Goal: Task Accomplishment & Management: Manage account settings

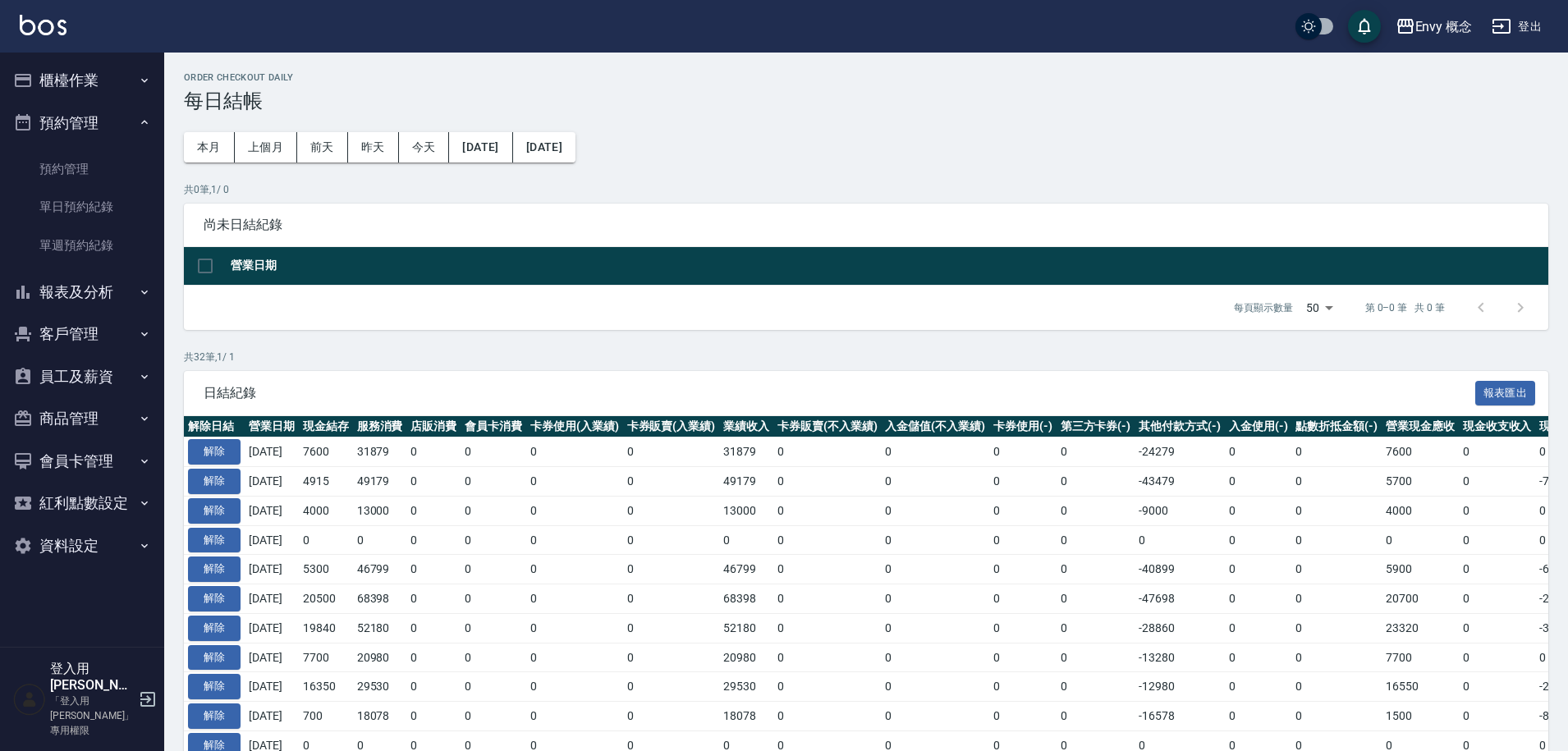
click at [79, 81] on button "櫃檯作業" at bounding box center [82, 80] width 151 height 42
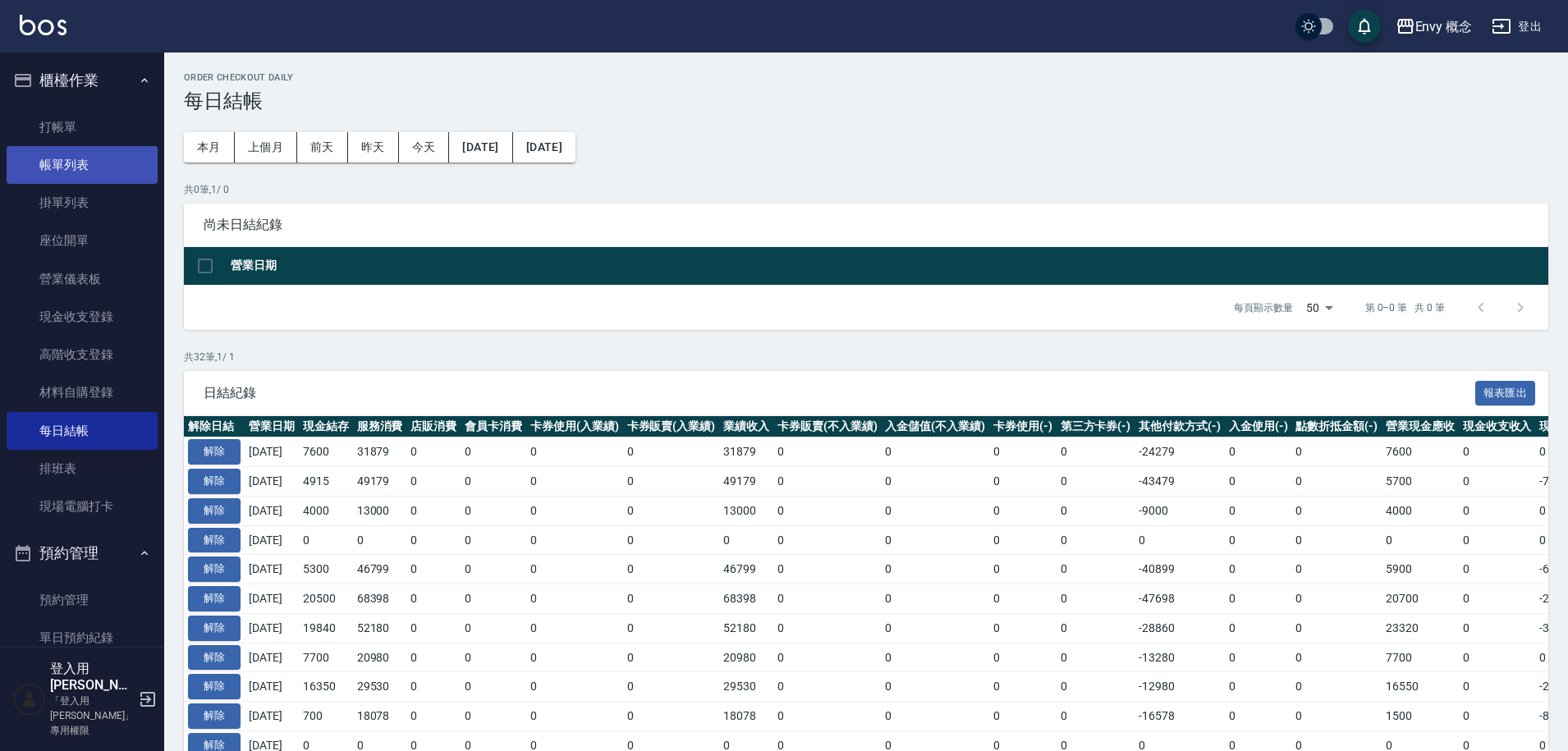
click at [100, 172] on link "帳單列表" at bounding box center [82, 165] width 151 height 37
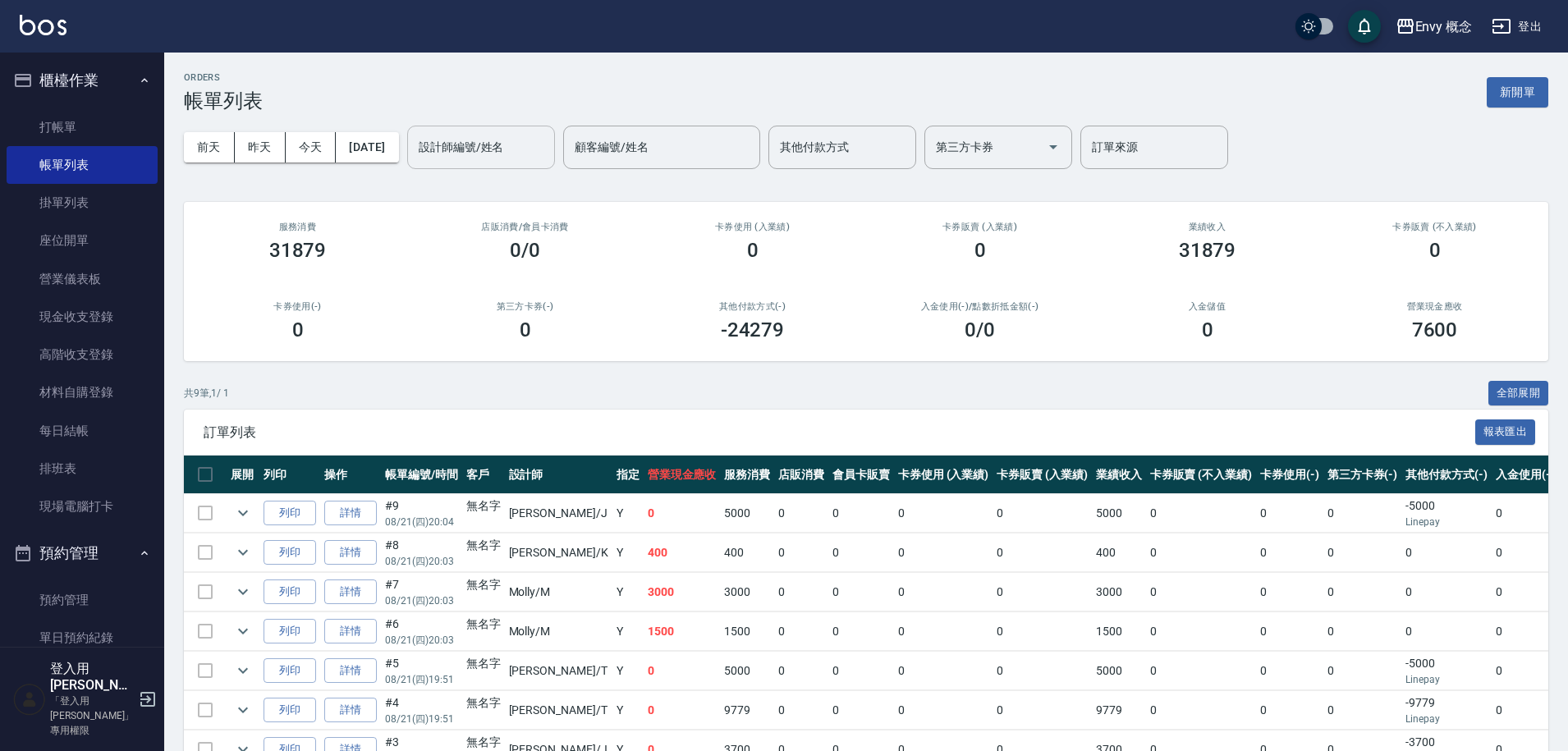
click at [453, 147] on div "設計師編號/姓名 設計師編號/姓名" at bounding box center [480, 147] width 147 height 43
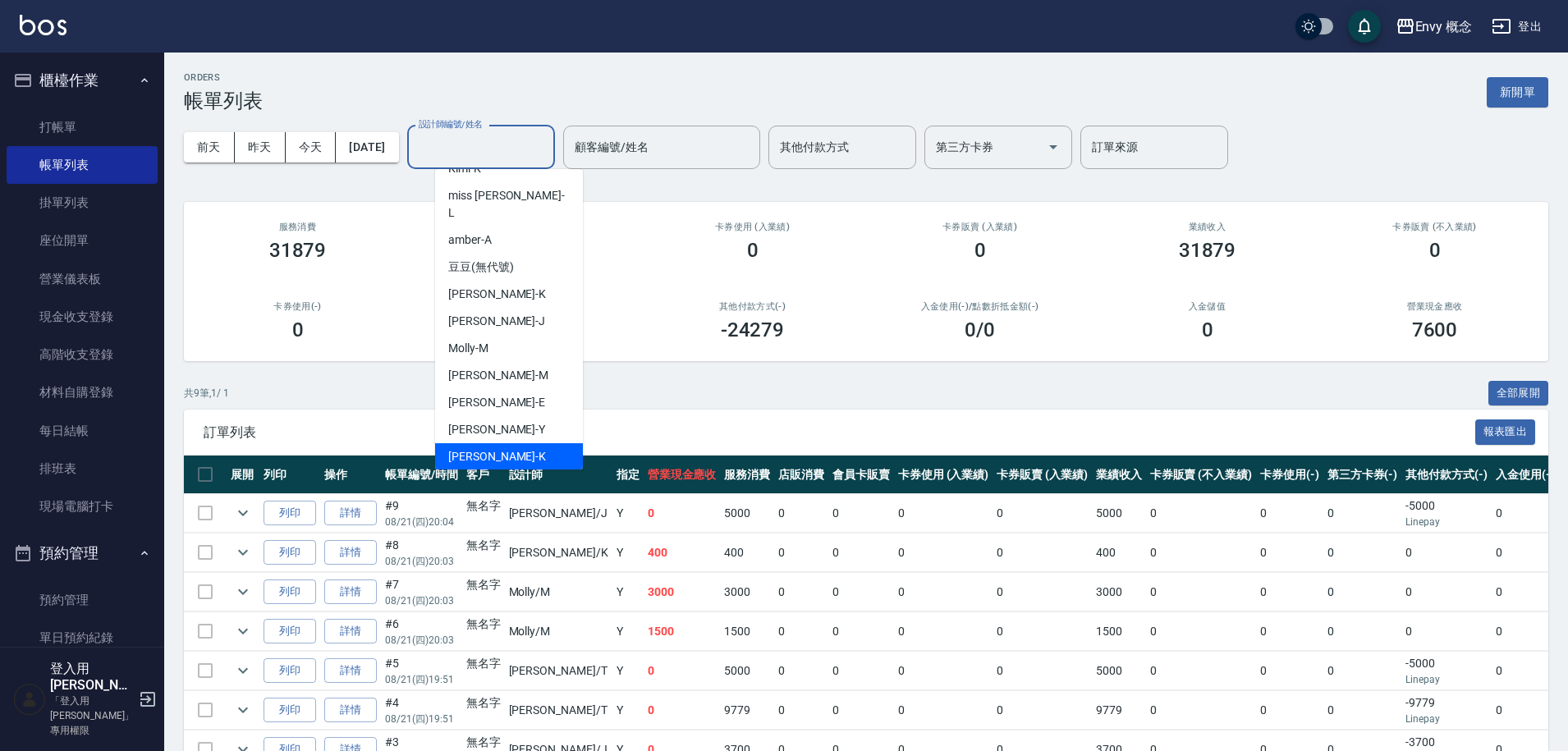
scroll to position [147, 0]
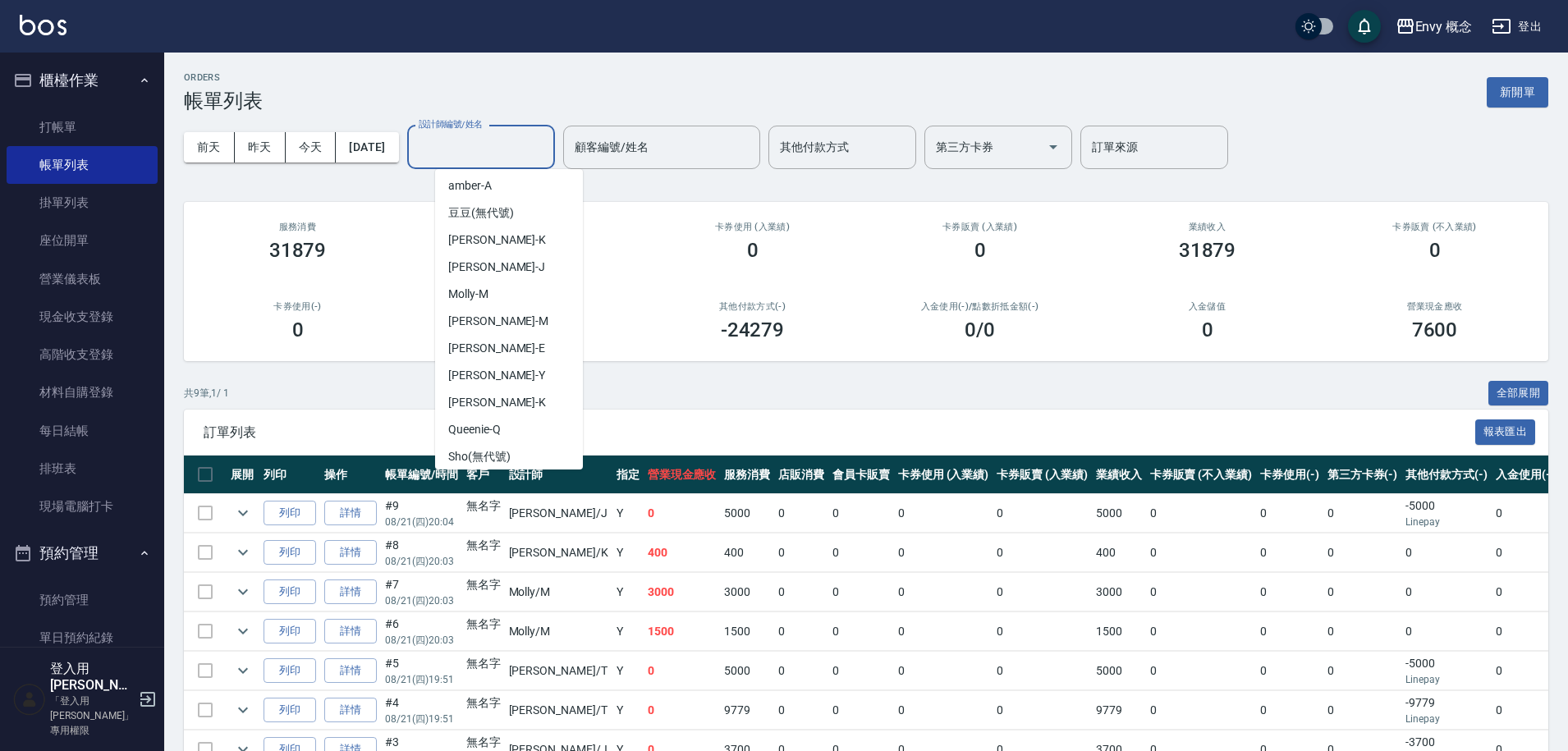
click at [492, 470] on div "[PERSON_NAME]" at bounding box center [509, 484] width 147 height 27
type input "[PERSON_NAME]"
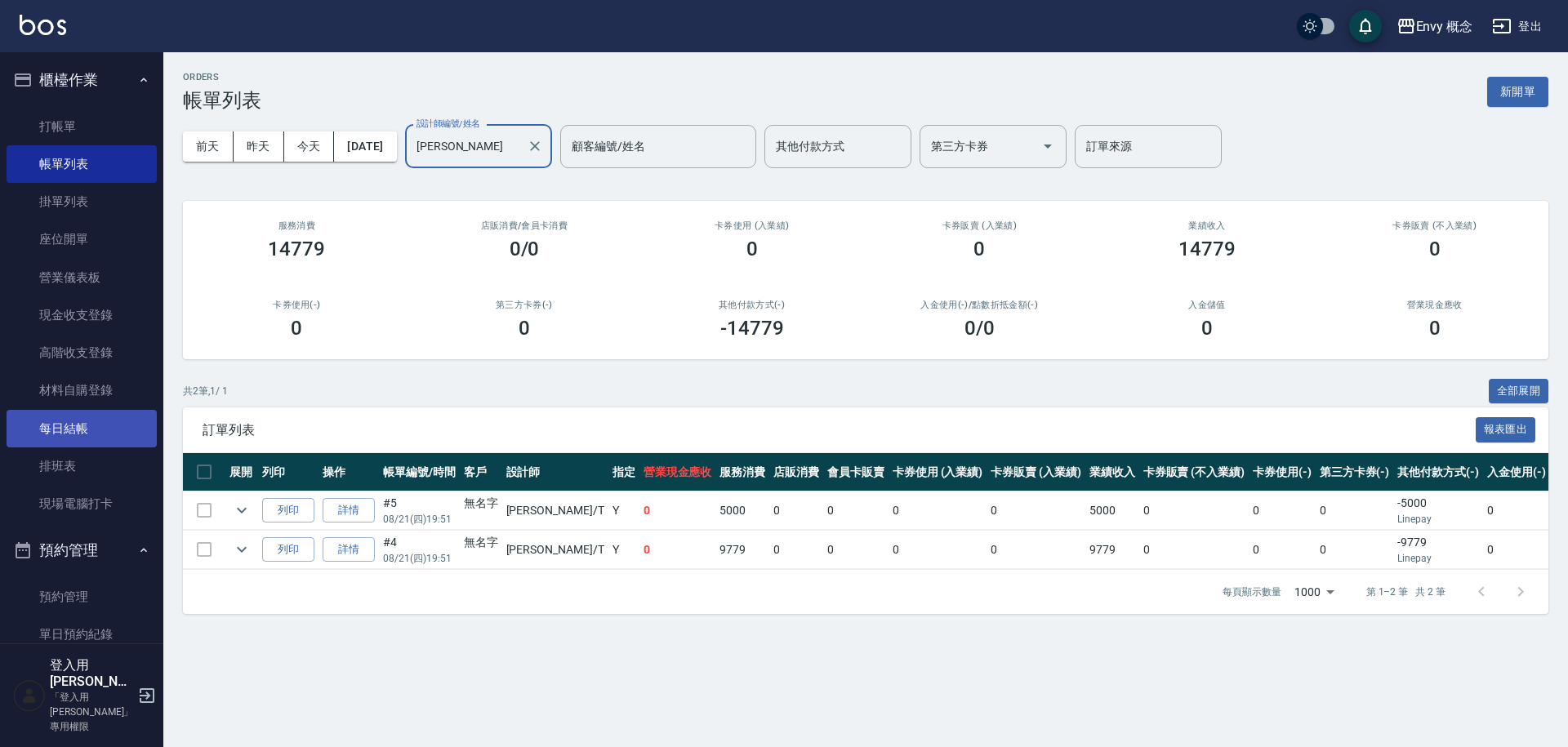
click at [85, 427] on link "每日結帳" at bounding box center [81, 428] width 150 height 37
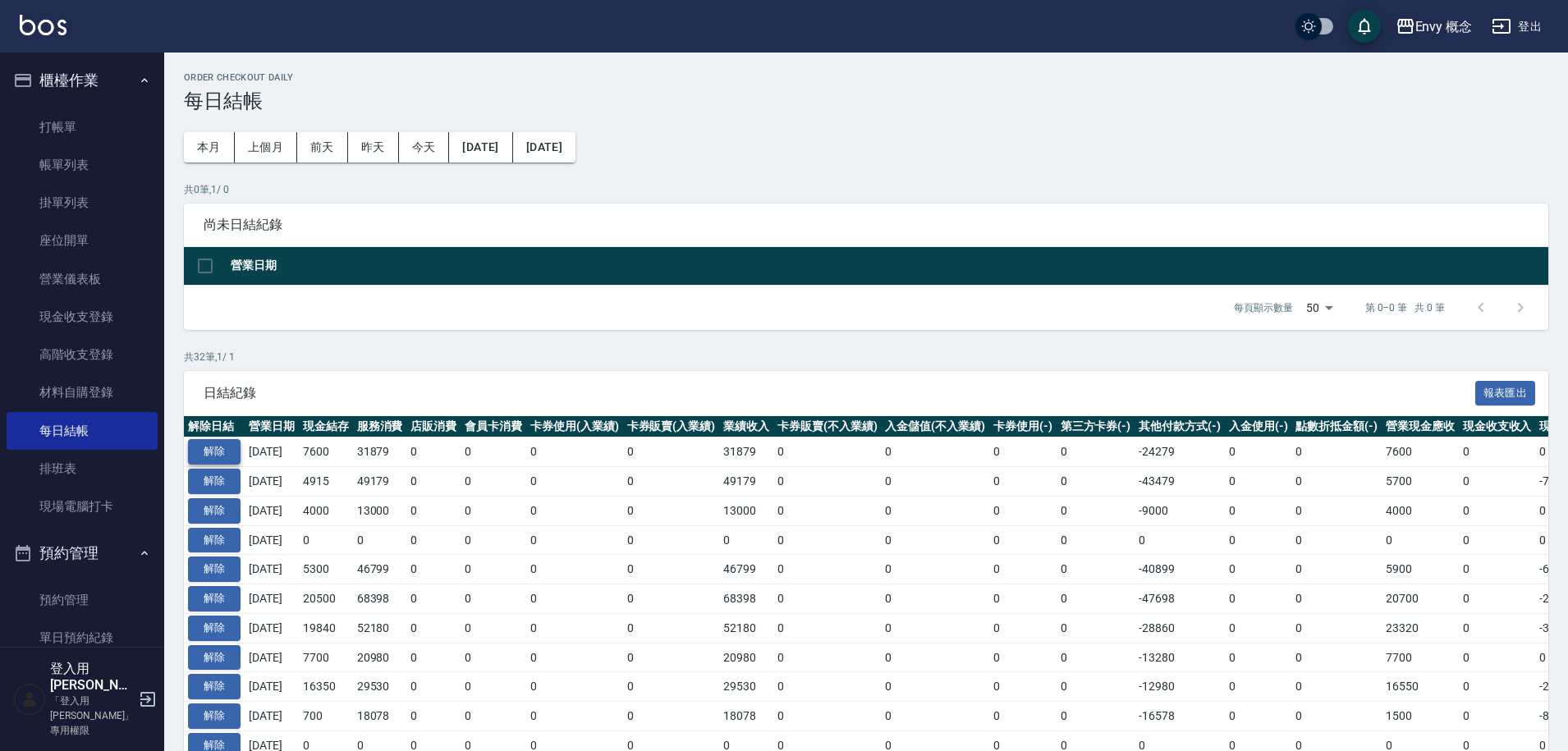
click at [232, 455] on button "解除" at bounding box center [214, 452] width 52 height 26
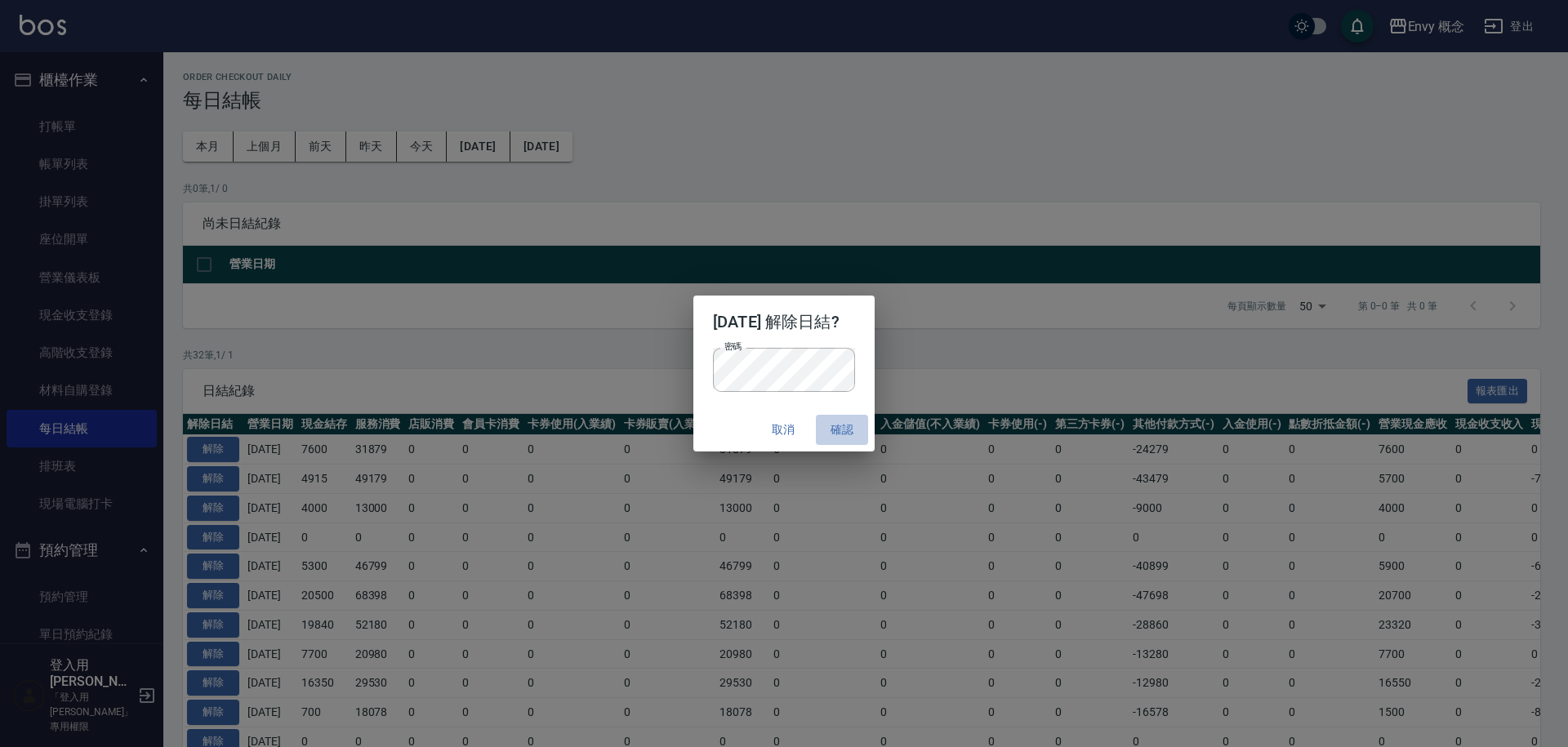
click at [867, 431] on button "確認" at bounding box center [842, 430] width 52 height 30
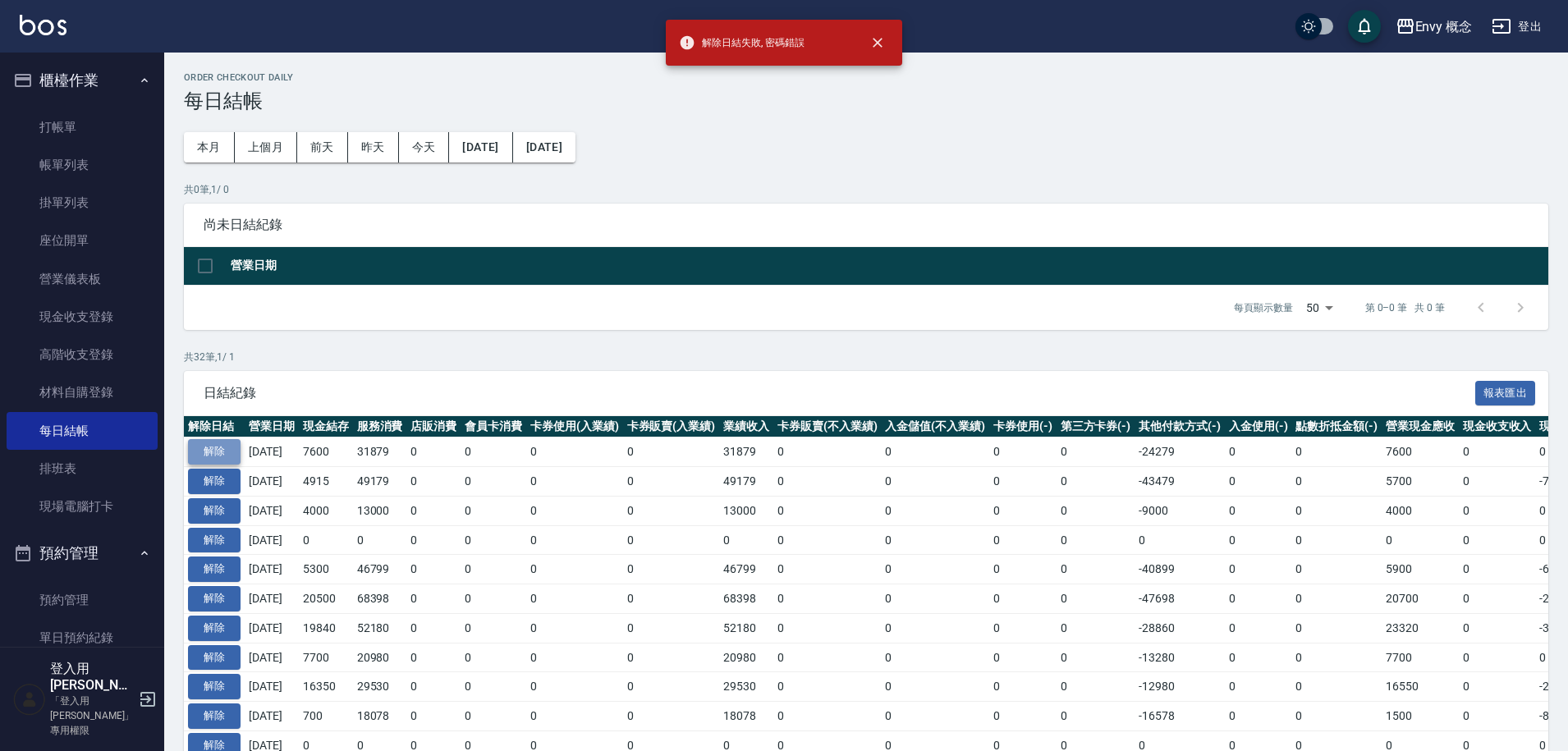
click at [223, 448] on button "解除" at bounding box center [214, 452] width 52 height 26
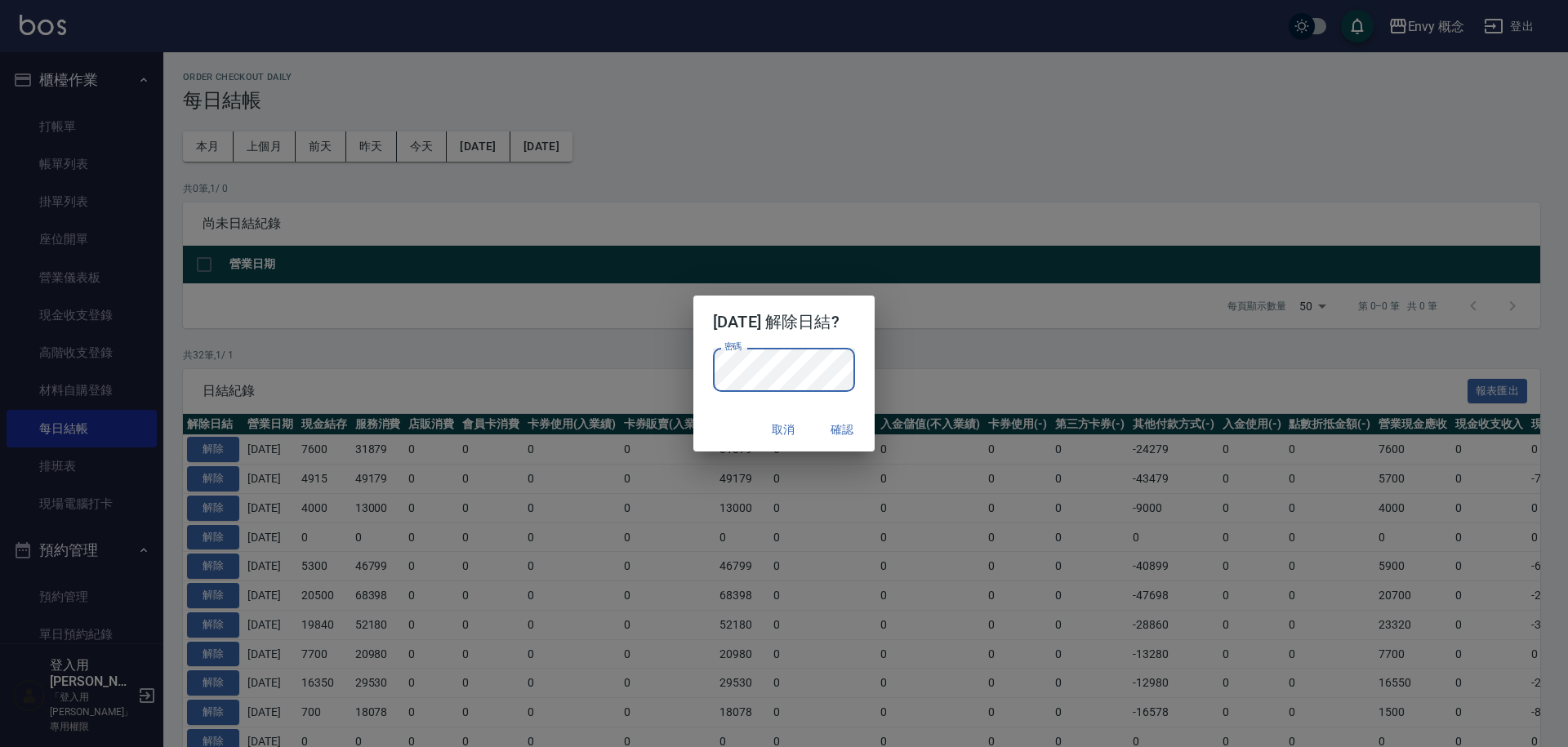
click at [847, 430] on button "確認" at bounding box center [842, 430] width 52 height 30
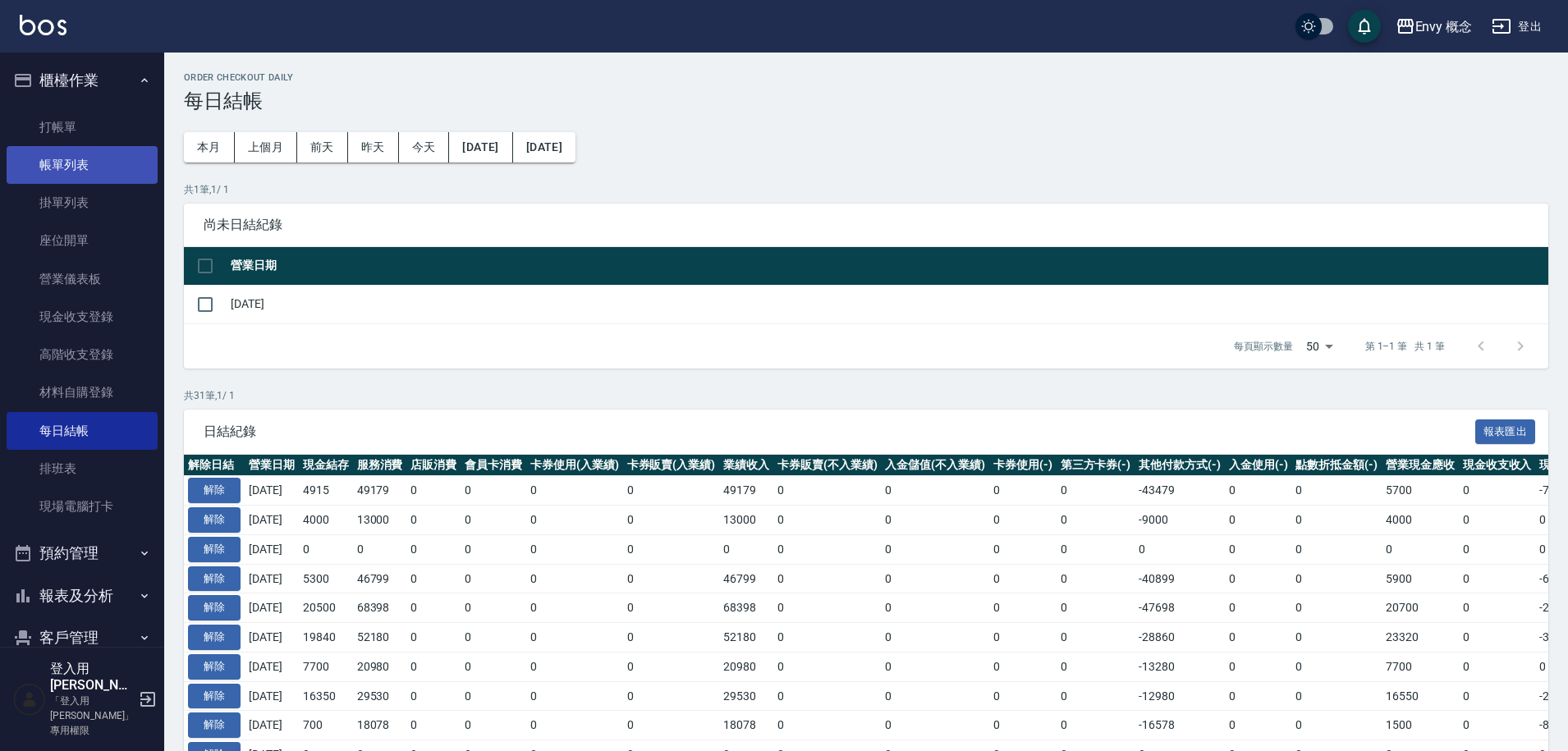
click at [102, 167] on link "帳單列表" at bounding box center [82, 165] width 151 height 37
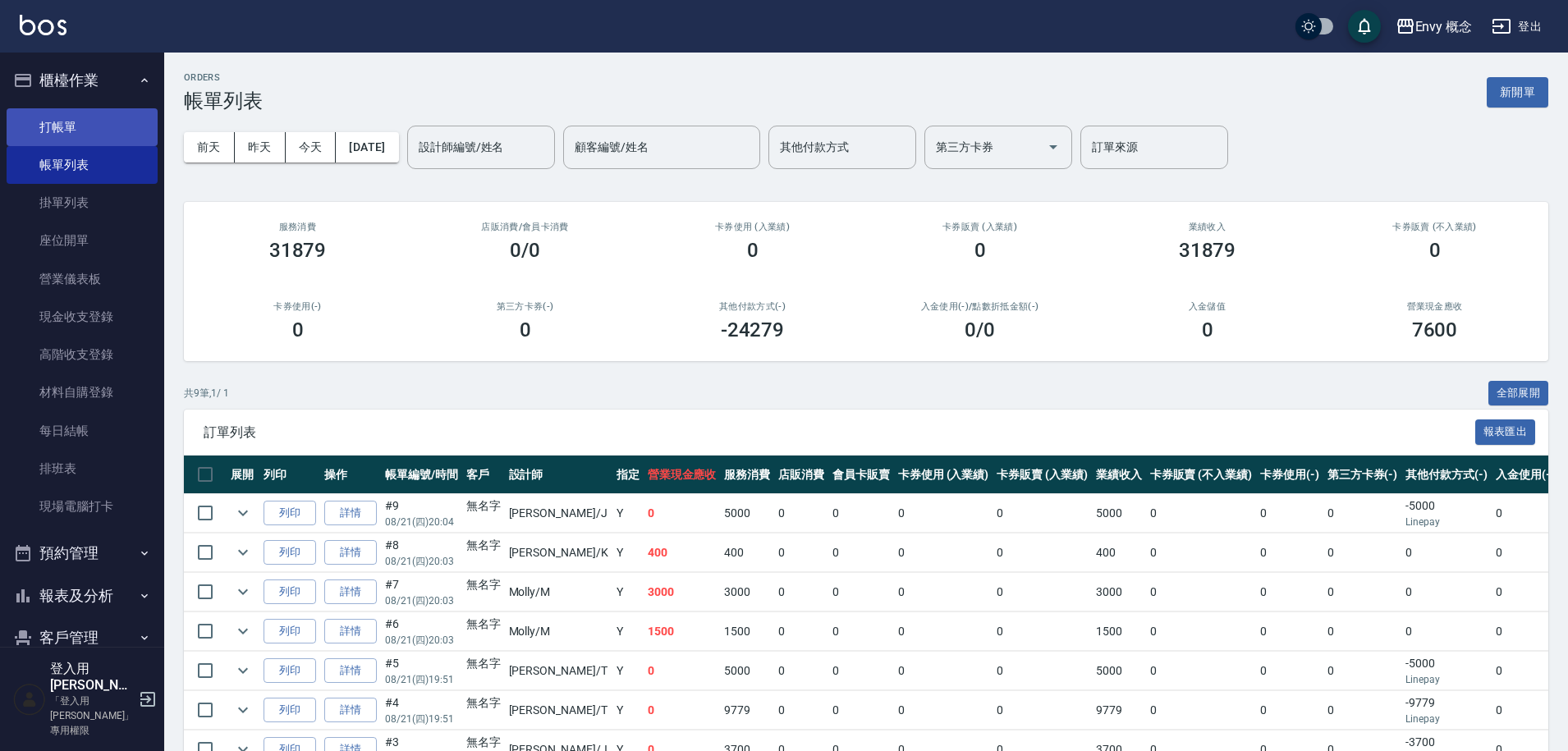
click at [99, 127] on link "打帳單" at bounding box center [82, 127] width 151 height 37
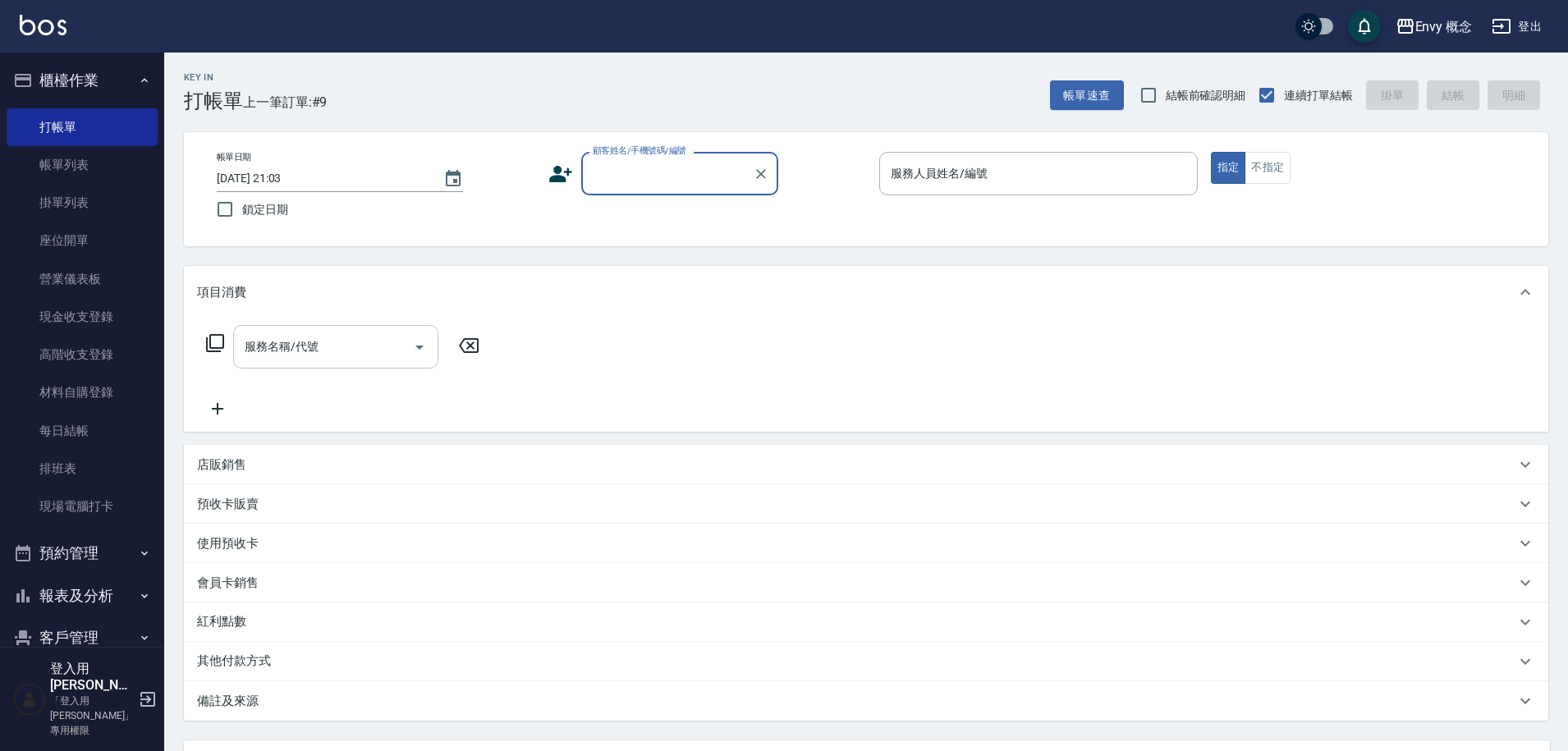
click at [324, 334] on input "服務名稱/代號" at bounding box center [323, 346] width 166 height 29
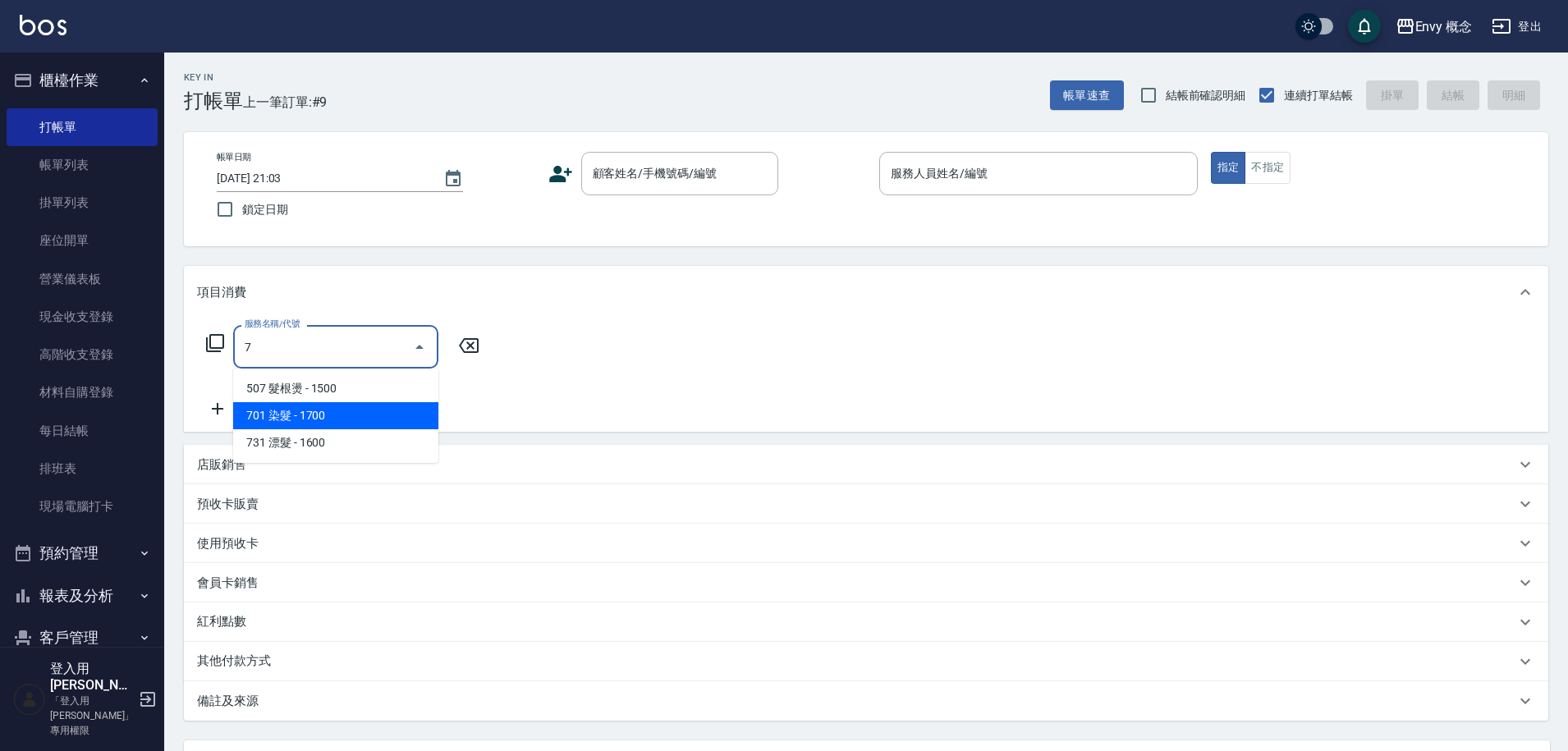
click at [344, 409] on span "701 染髮 - 1700" at bounding box center [336, 415] width 206 height 27
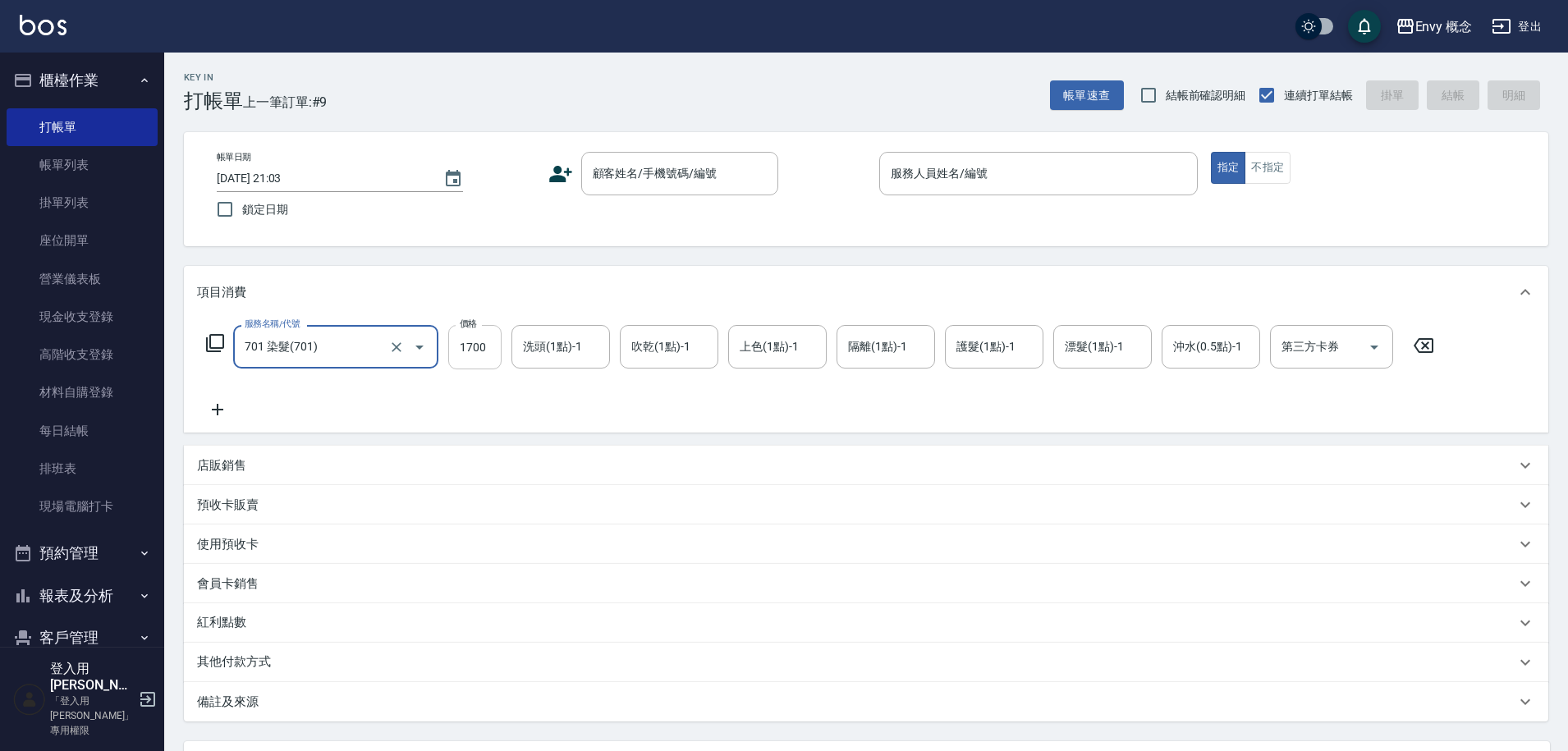
type input "701 染髮(701)"
click at [480, 343] on input "1700" at bounding box center [475, 346] width 53 height 44
type input "6500"
click at [236, 666] on p "其他付款方式" at bounding box center [238, 663] width 82 height 18
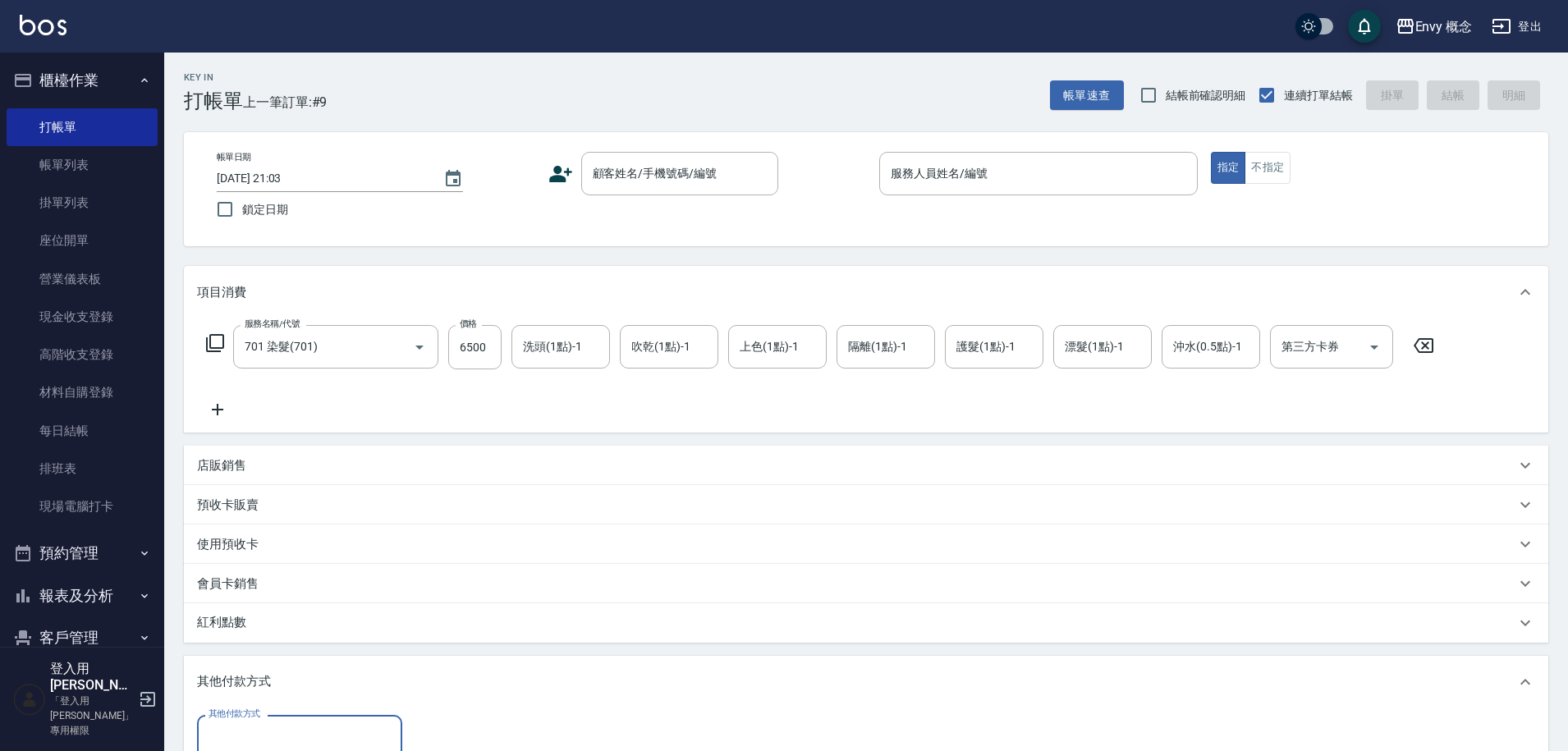
click at [256, 727] on input "其他付款方式" at bounding box center [300, 737] width 191 height 29
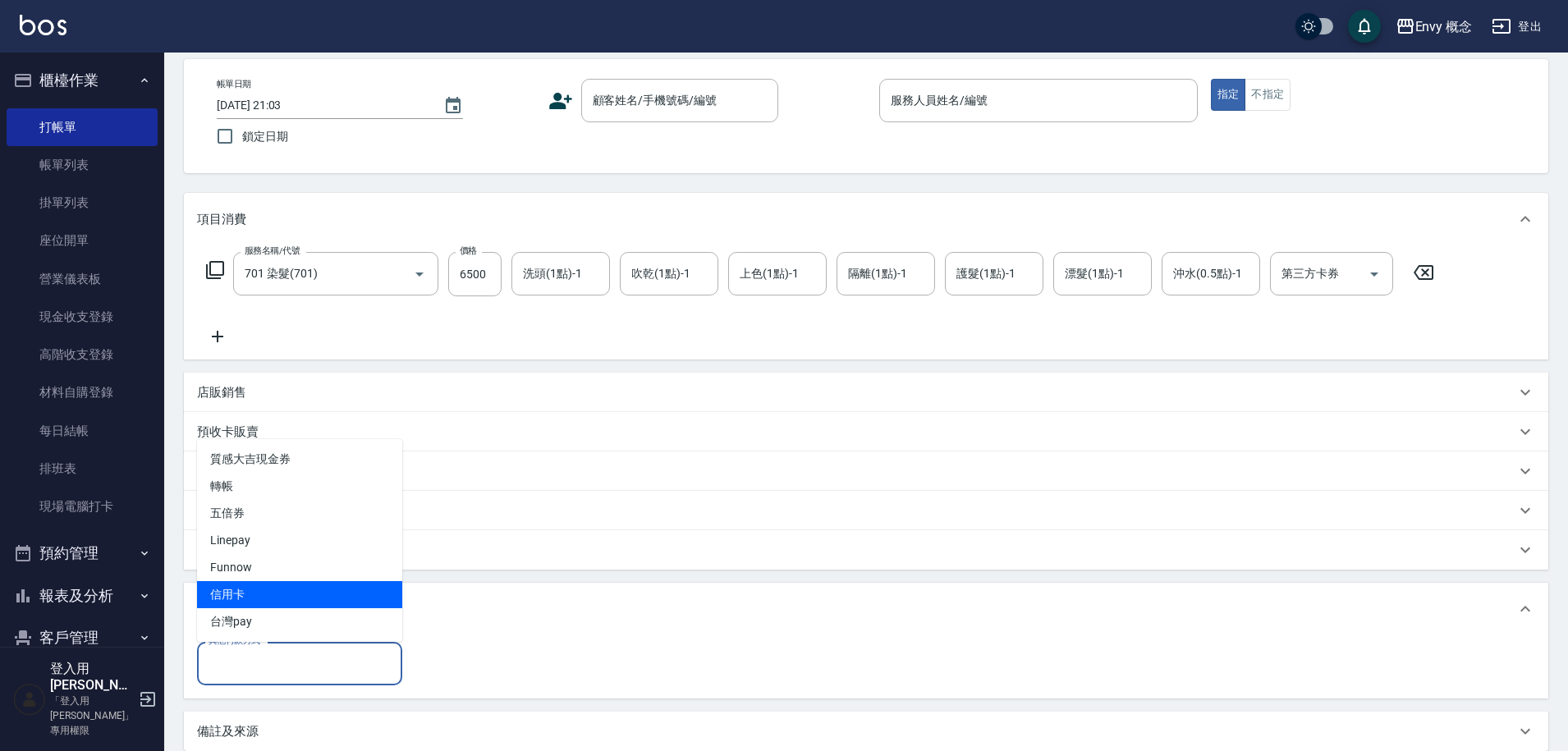
scroll to position [259, 0]
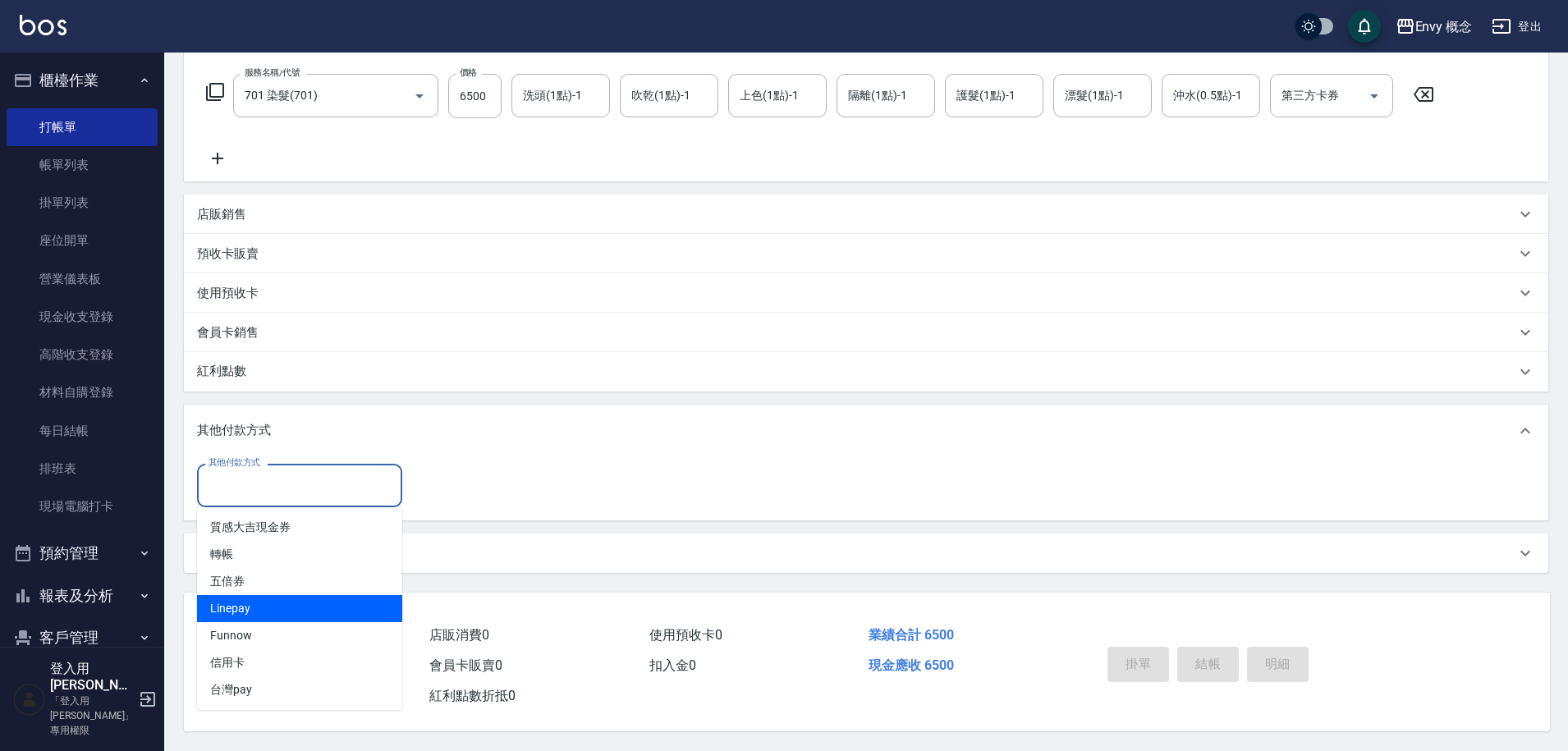
click at [307, 602] on span "Linepay" at bounding box center [300, 609] width 206 height 27
type input "Linepay"
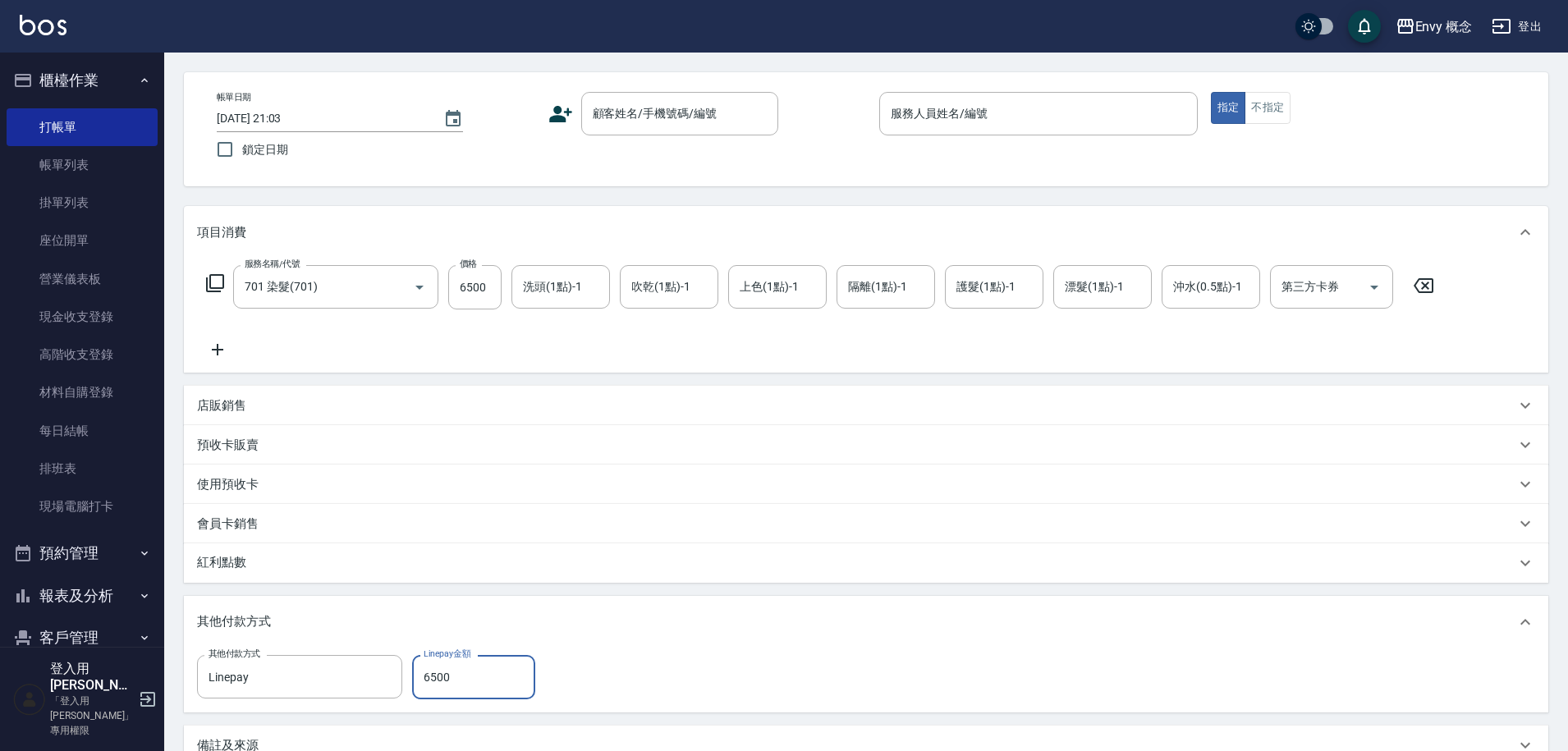
scroll to position [0, 0]
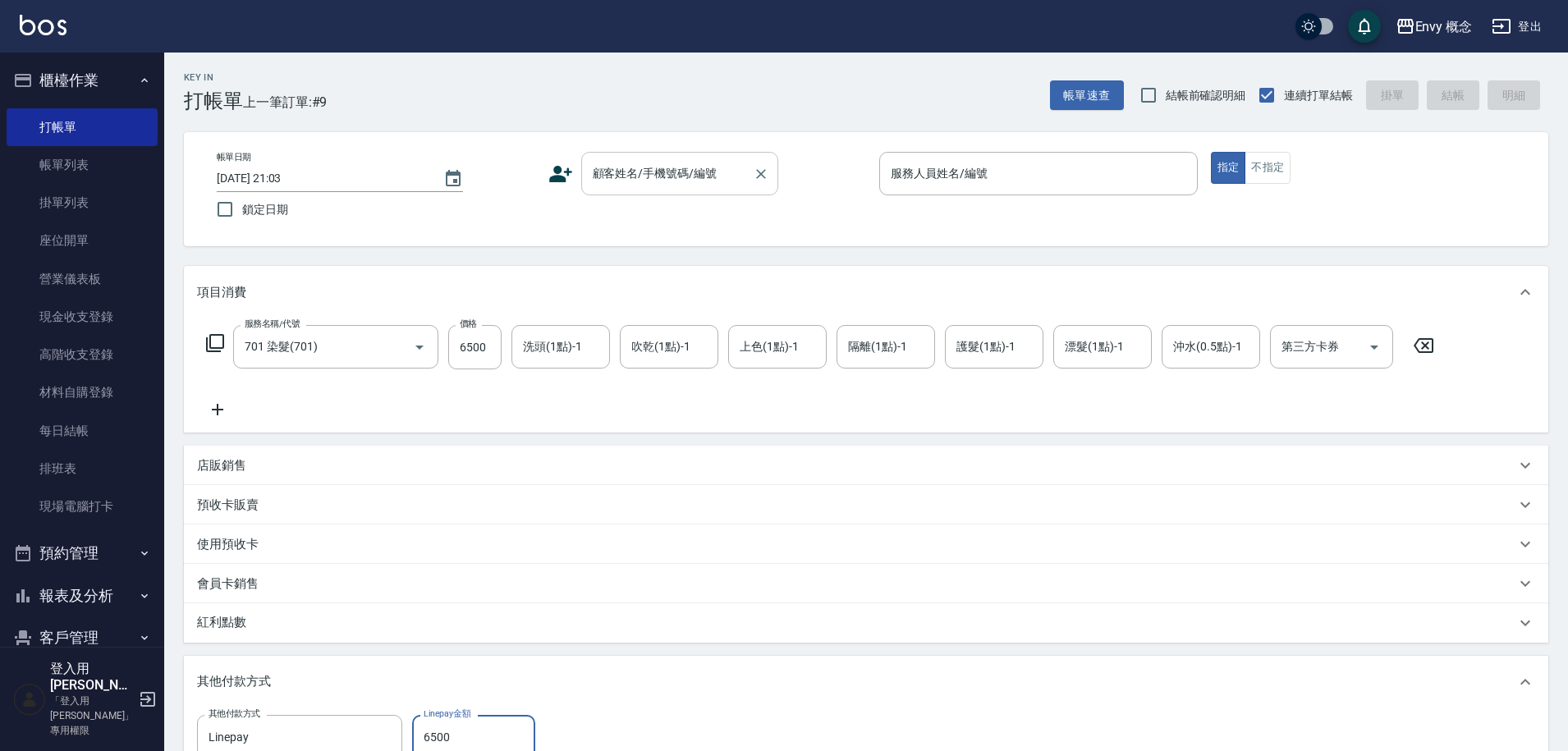
type input "6500"
click at [655, 162] on input "顧客姓名/手機號碼/編號" at bounding box center [667, 173] width 157 height 29
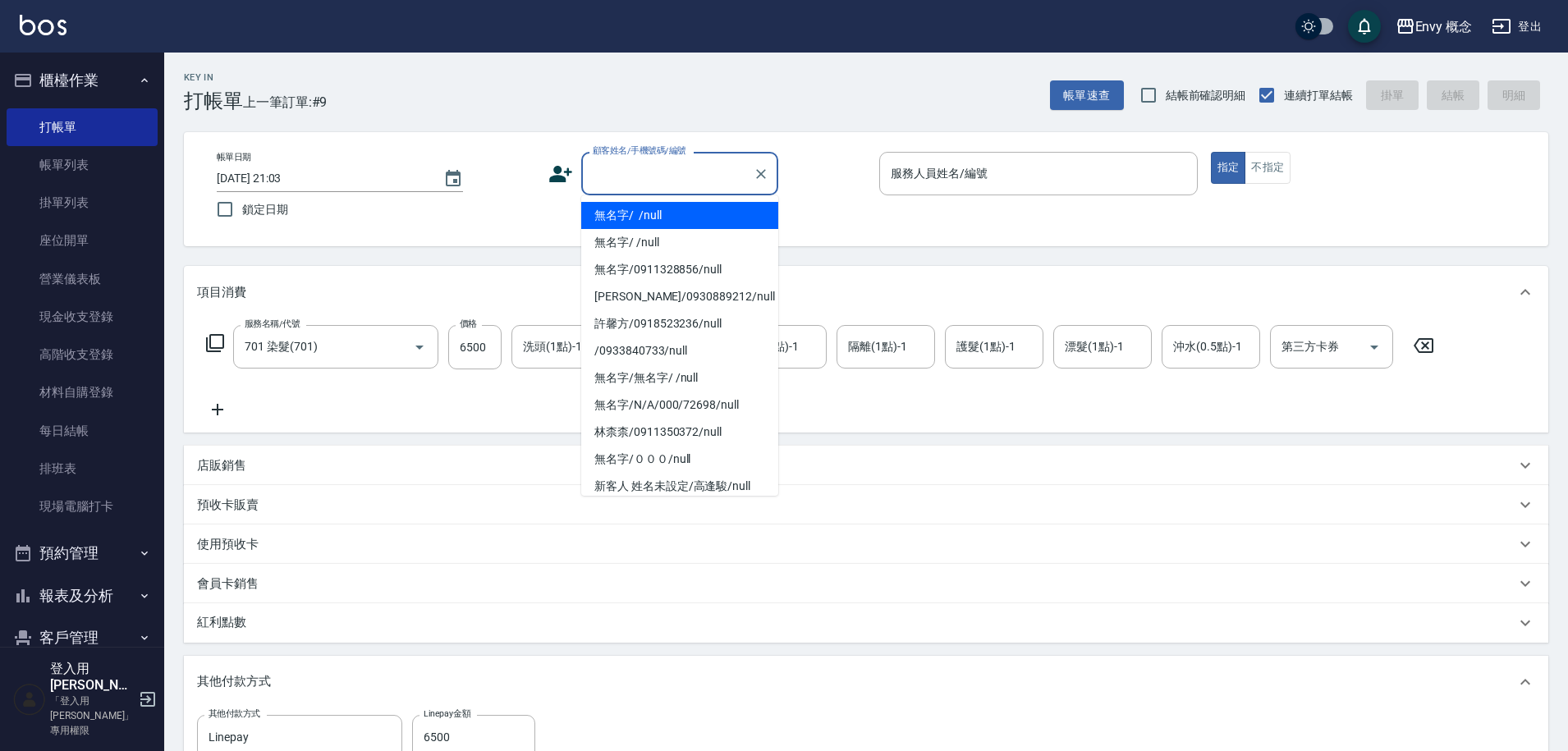
click at [673, 217] on li "無名字/ /null" at bounding box center [679, 216] width 197 height 27
type input "無名字/ /null"
type input "0"
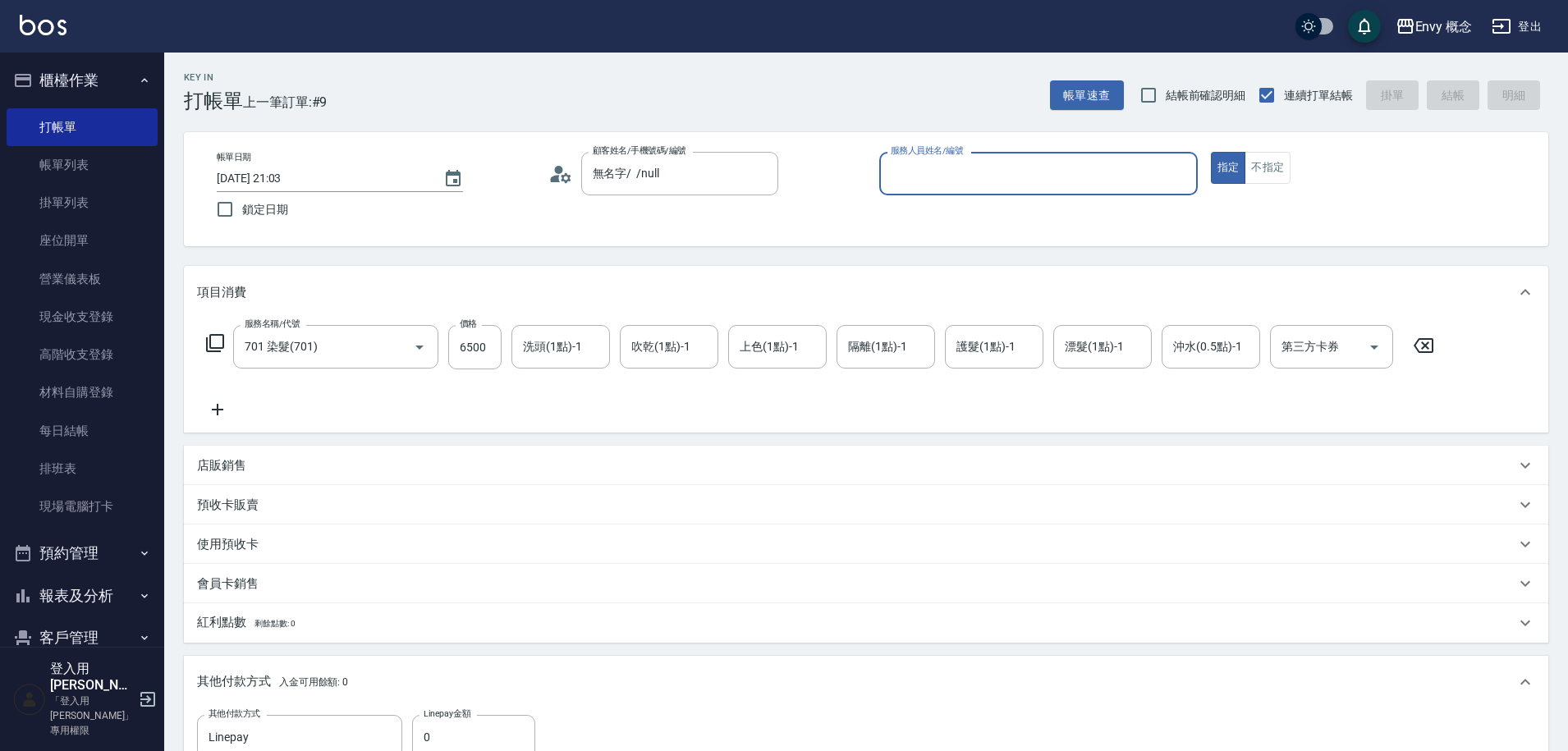
click at [944, 179] on input "服務人員姓名/編號" at bounding box center [1038, 173] width 304 height 29
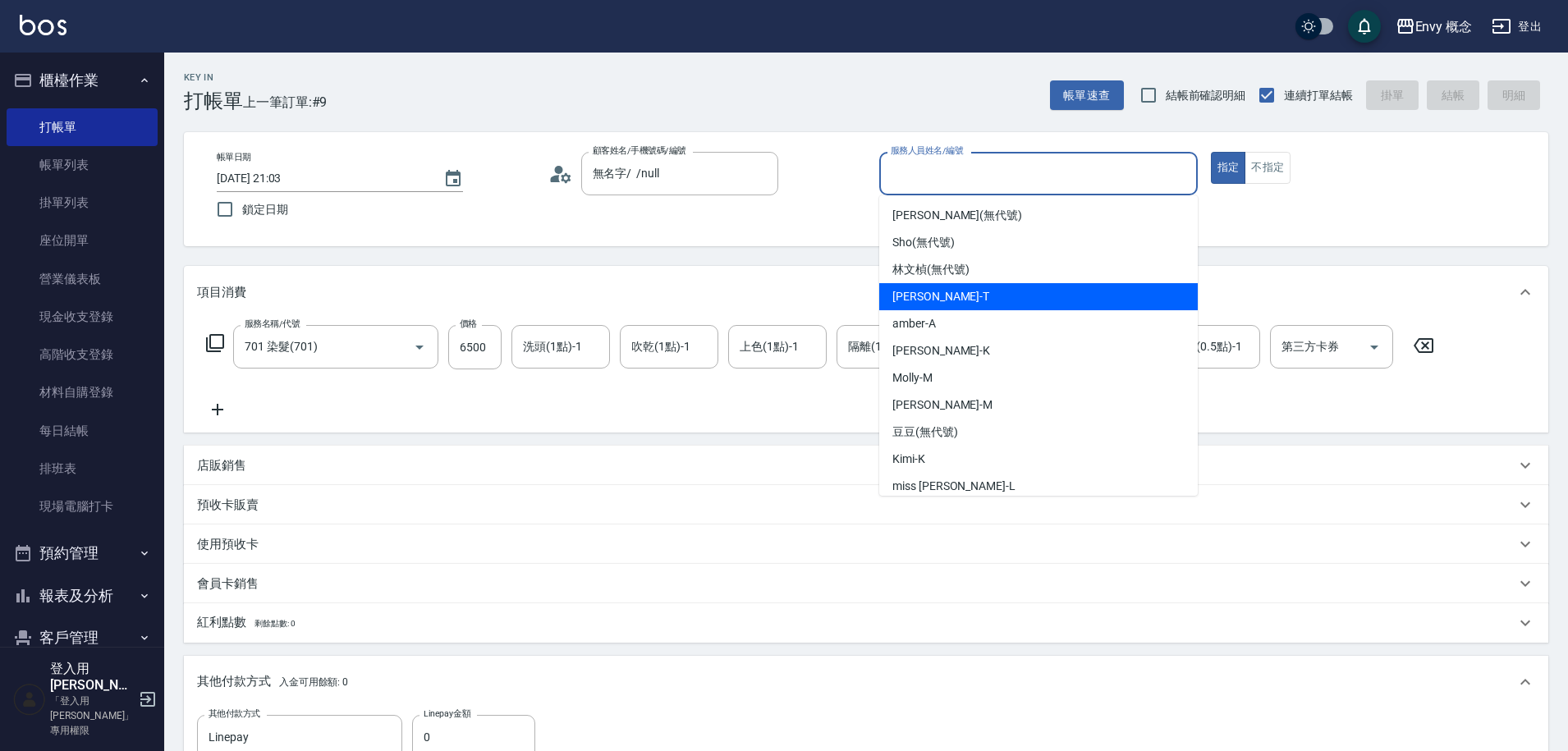
click at [972, 289] on div "[PERSON_NAME]" at bounding box center [1038, 296] width 319 height 27
type input "[PERSON_NAME]"
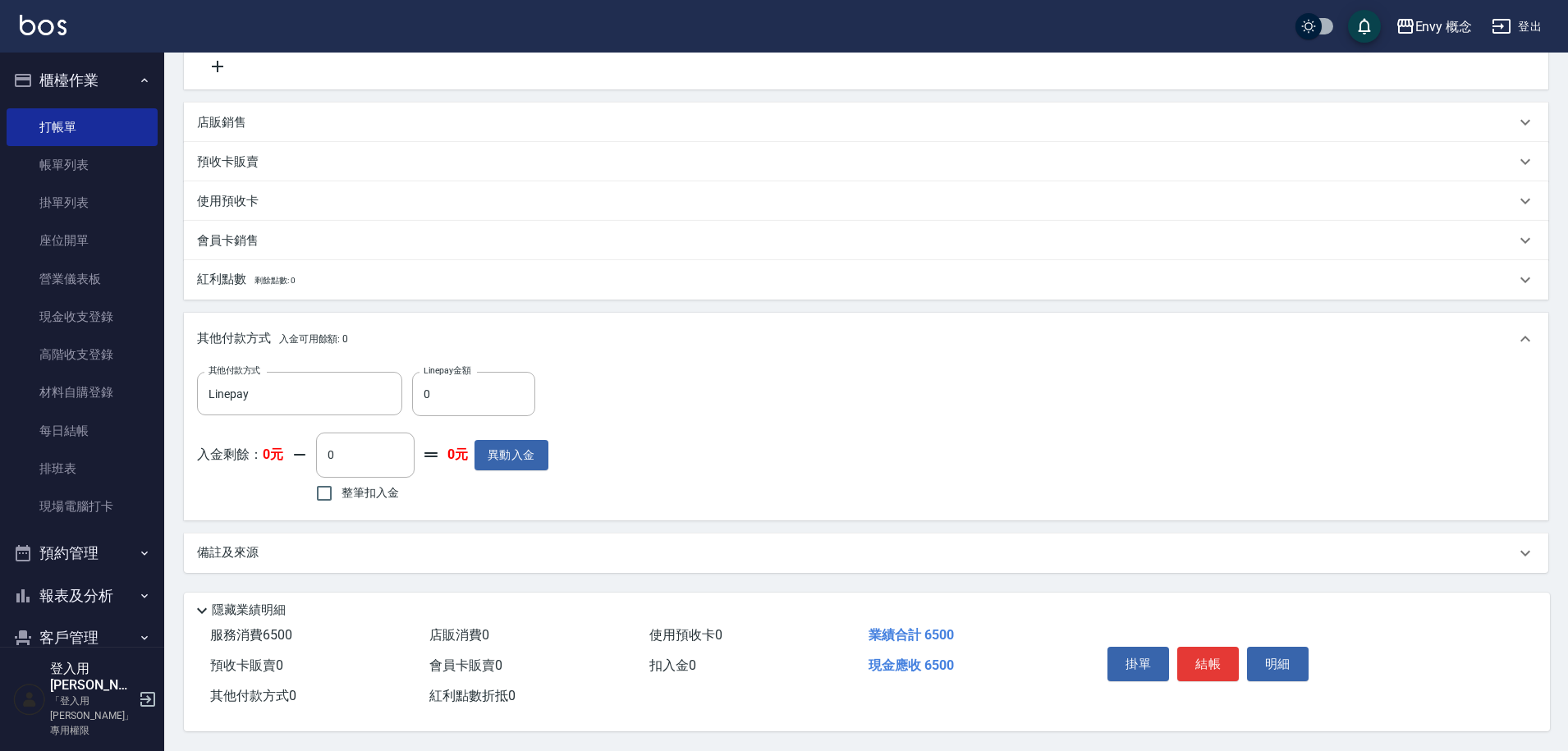
scroll to position [351, 0]
click at [1208, 654] on button "結帳" at bounding box center [1208, 664] width 62 height 34
type input "2025/08/21 21:04"
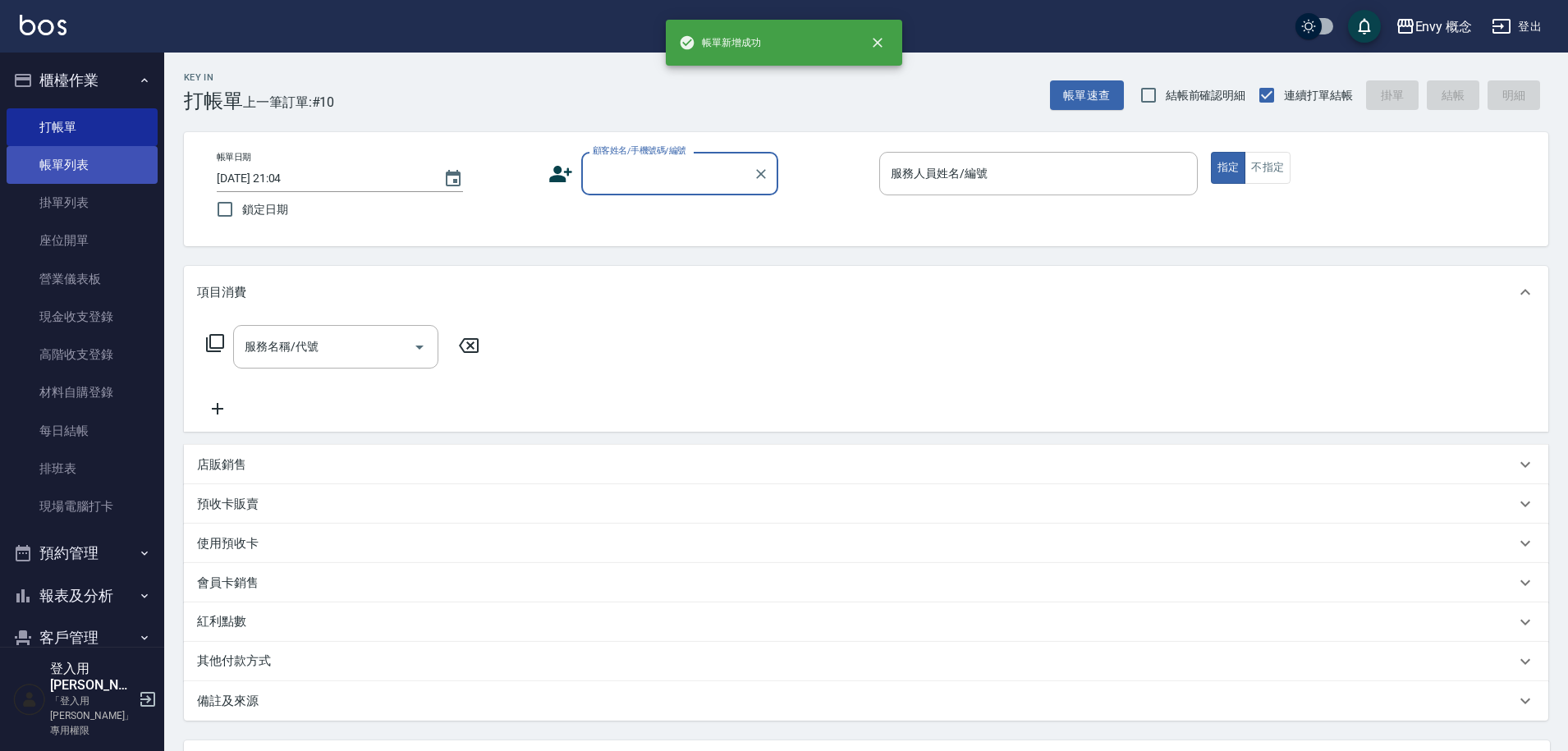
click at [59, 167] on link "帳單列表" at bounding box center [82, 165] width 151 height 37
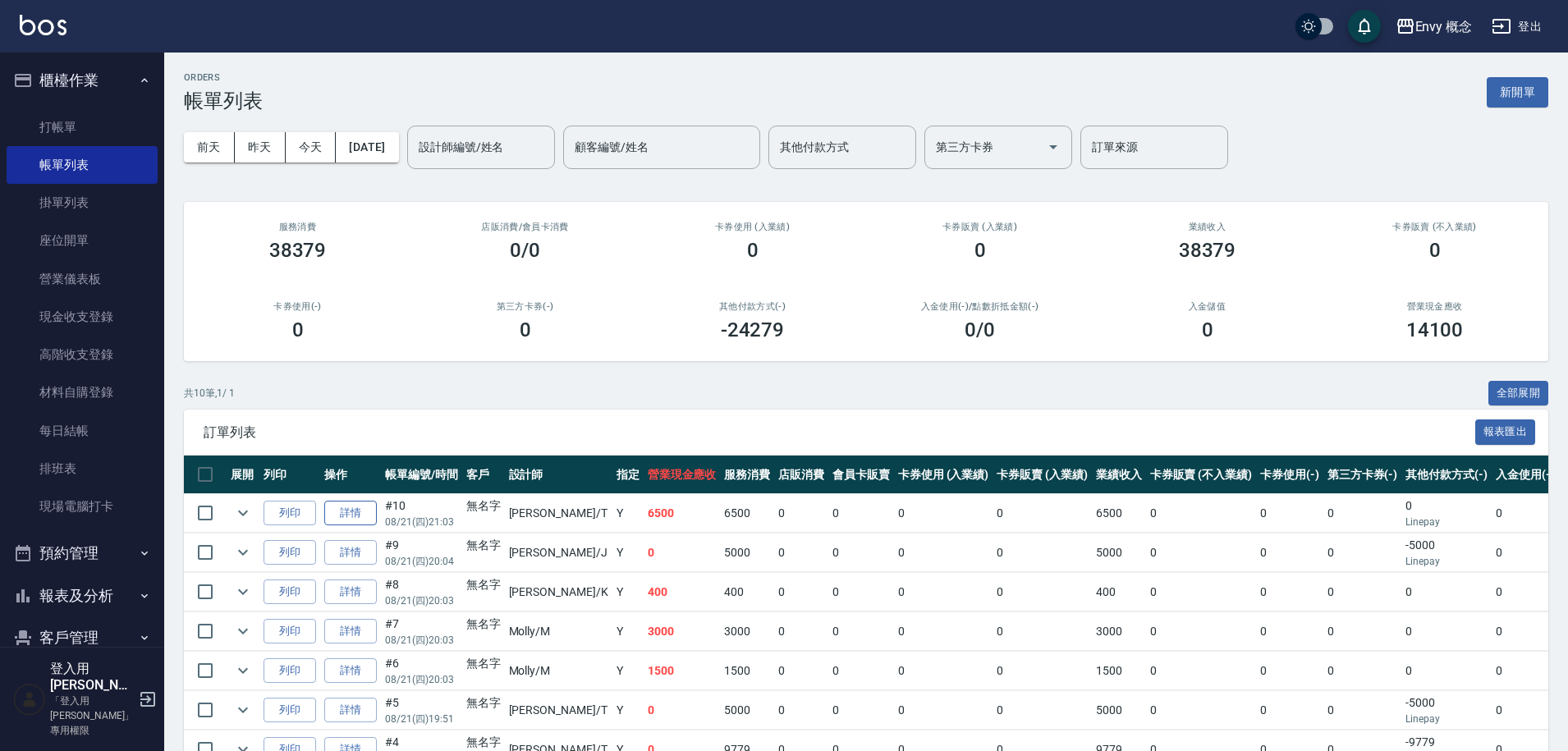
click at [349, 506] on link "詳情" at bounding box center [350, 514] width 52 height 26
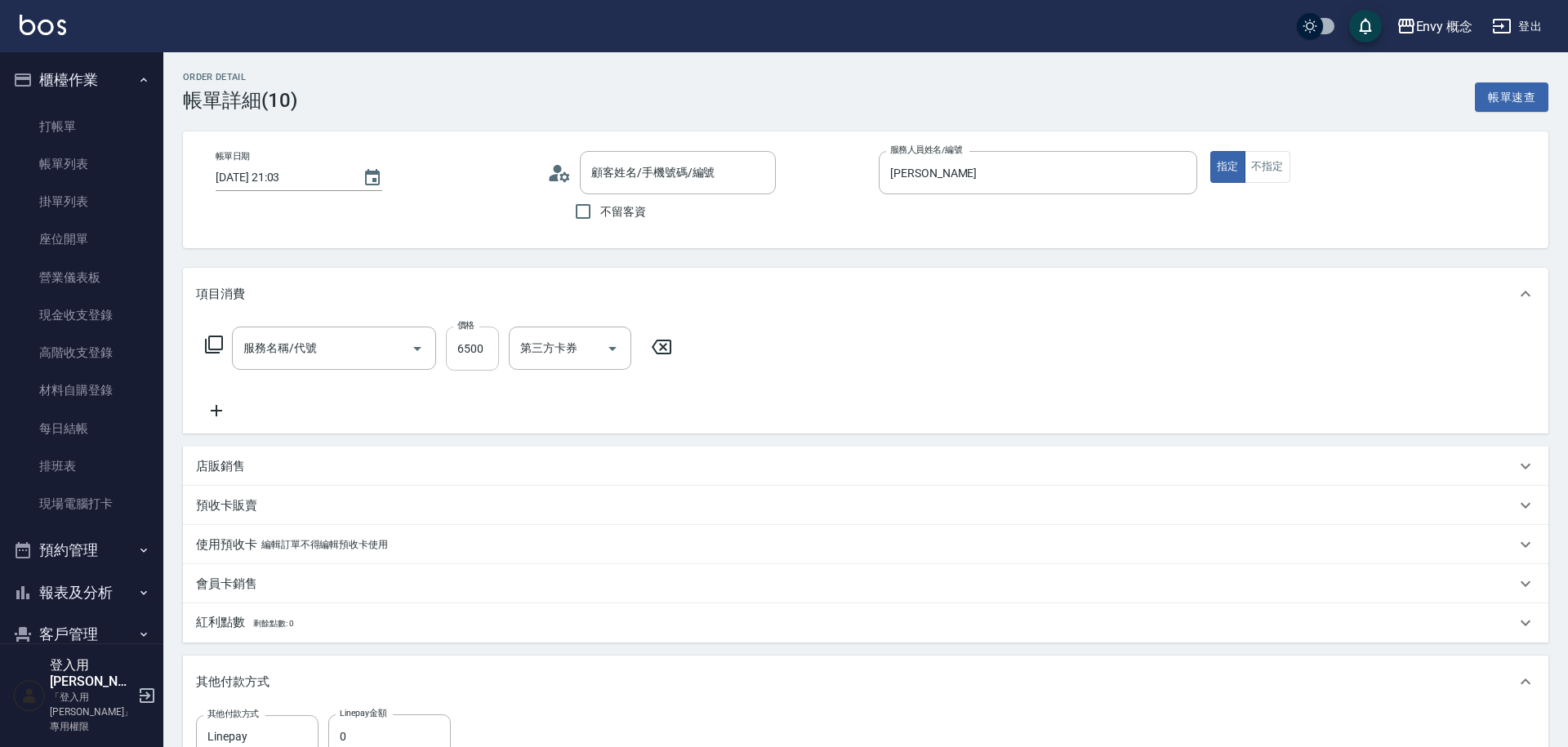
type input "2025/08/21 21:03"
type input "[PERSON_NAME]"
type input "701 染髮(701)"
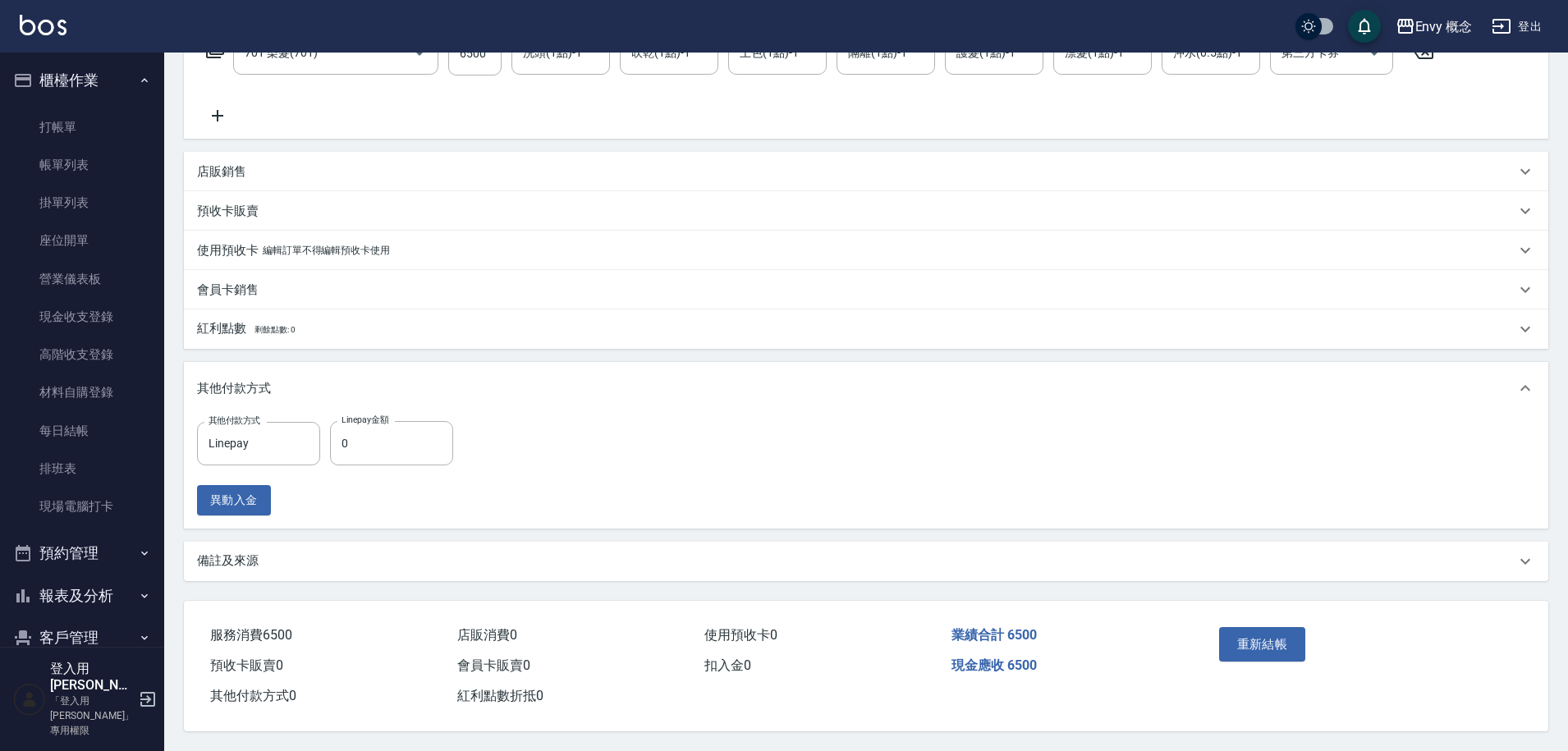
type input "無名字/ /null"
click at [371, 440] on input "0" at bounding box center [391, 443] width 123 height 44
type input "6500"
click at [1268, 633] on button "重新結帳" at bounding box center [1262, 644] width 87 height 34
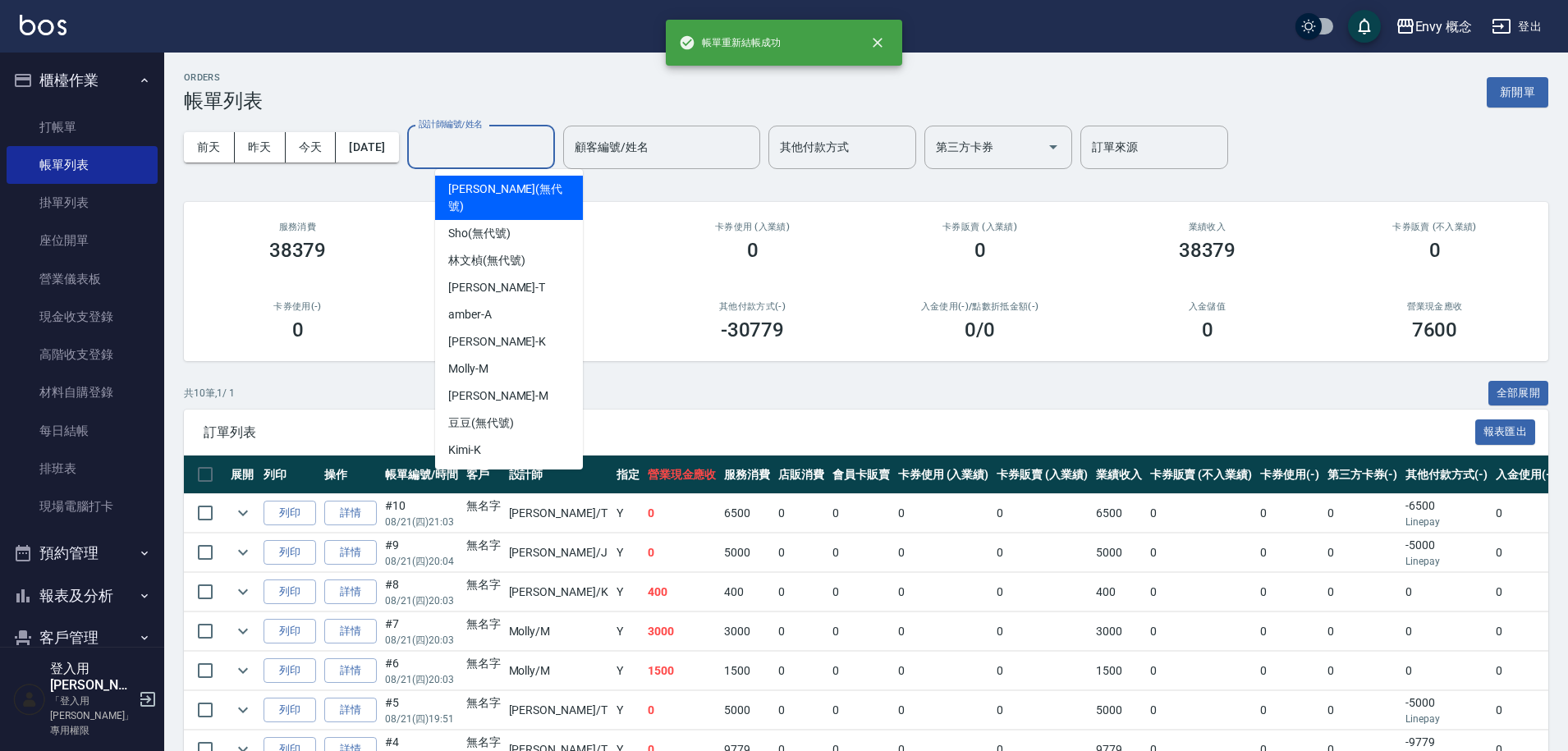
click at [480, 152] on input "設計師編號/姓名" at bounding box center [481, 147] width 133 height 29
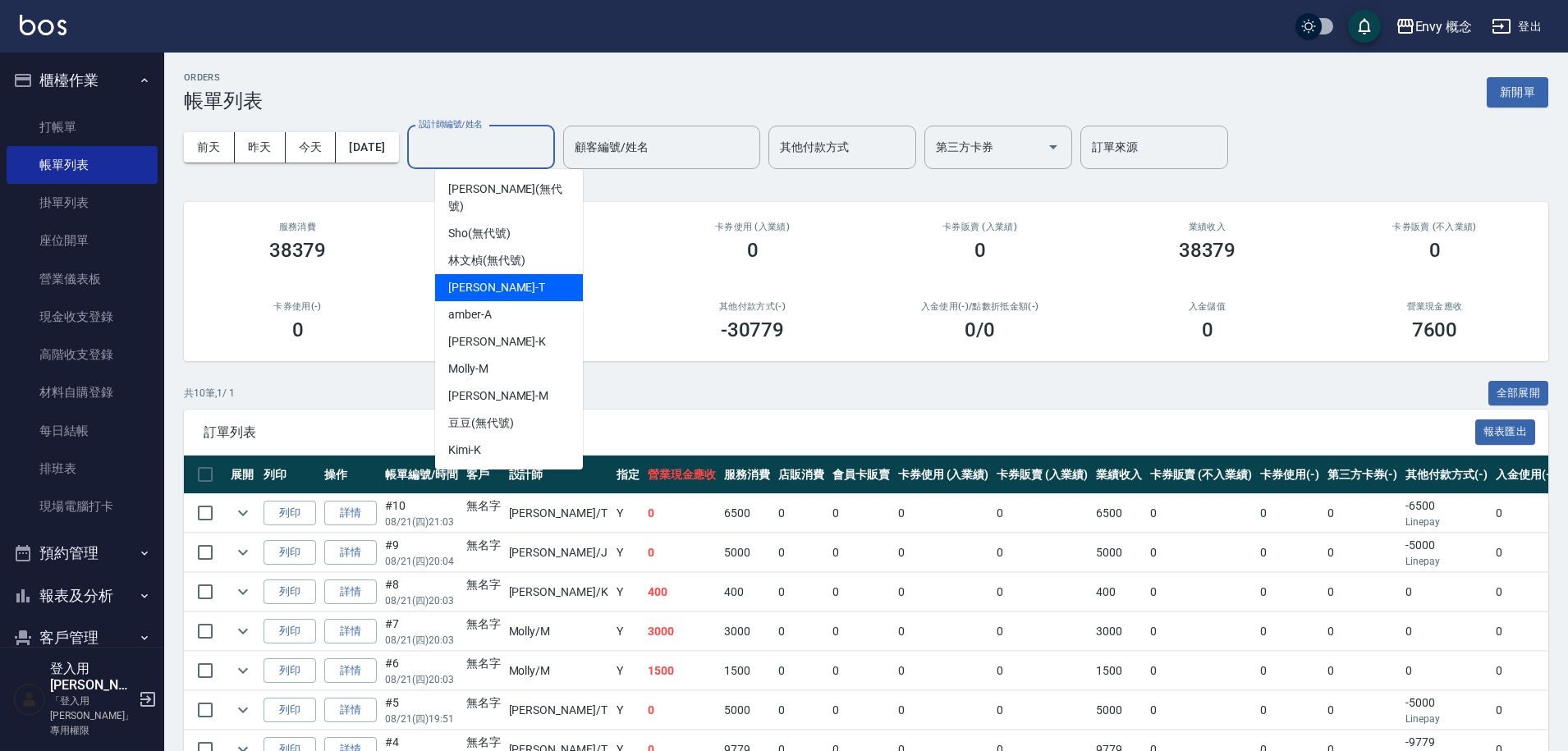
click at [483, 274] on div "[PERSON_NAME]" at bounding box center [509, 287] width 147 height 27
type input "[PERSON_NAME]"
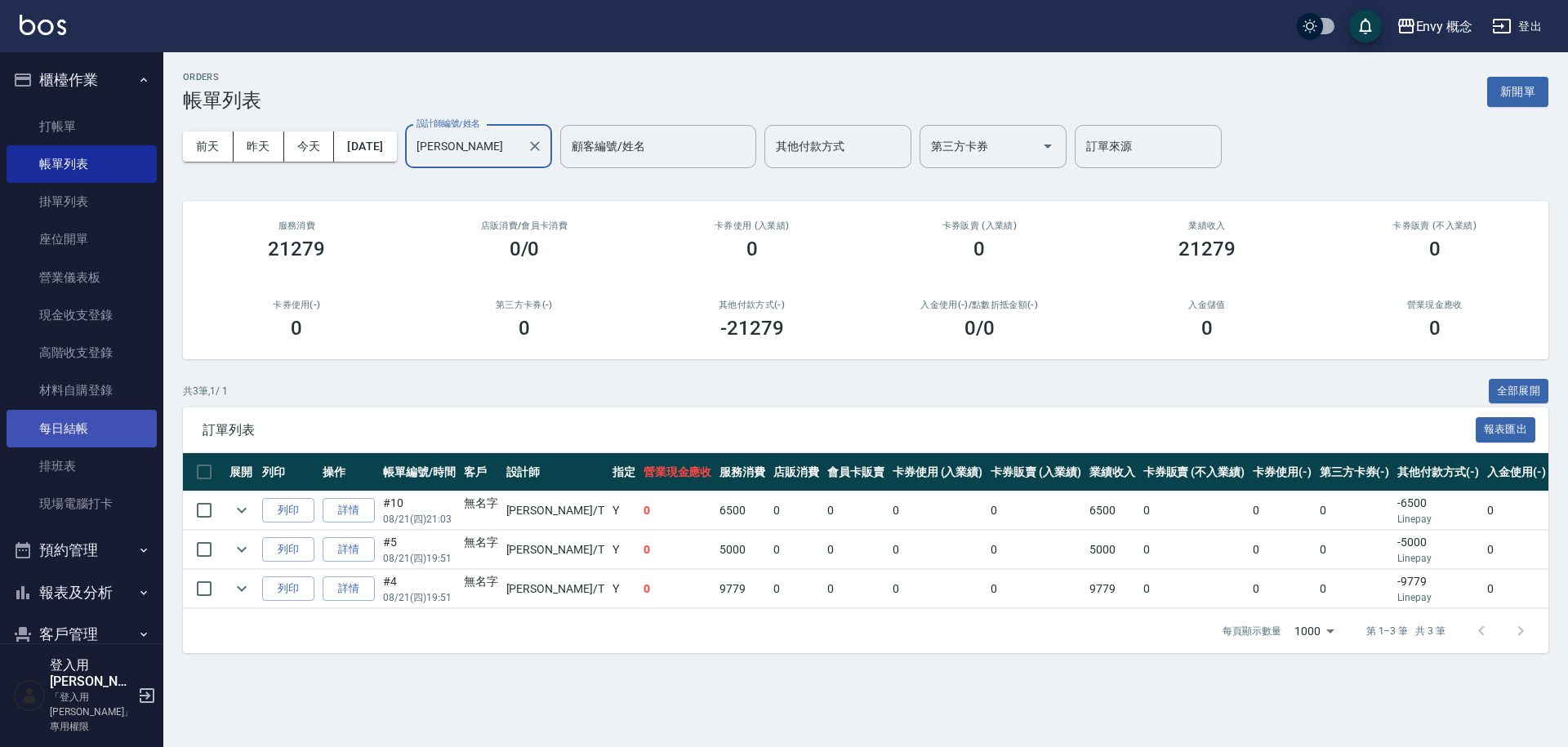
click at [89, 428] on link "每日結帳" at bounding box center [81, 428] width 150 height 37
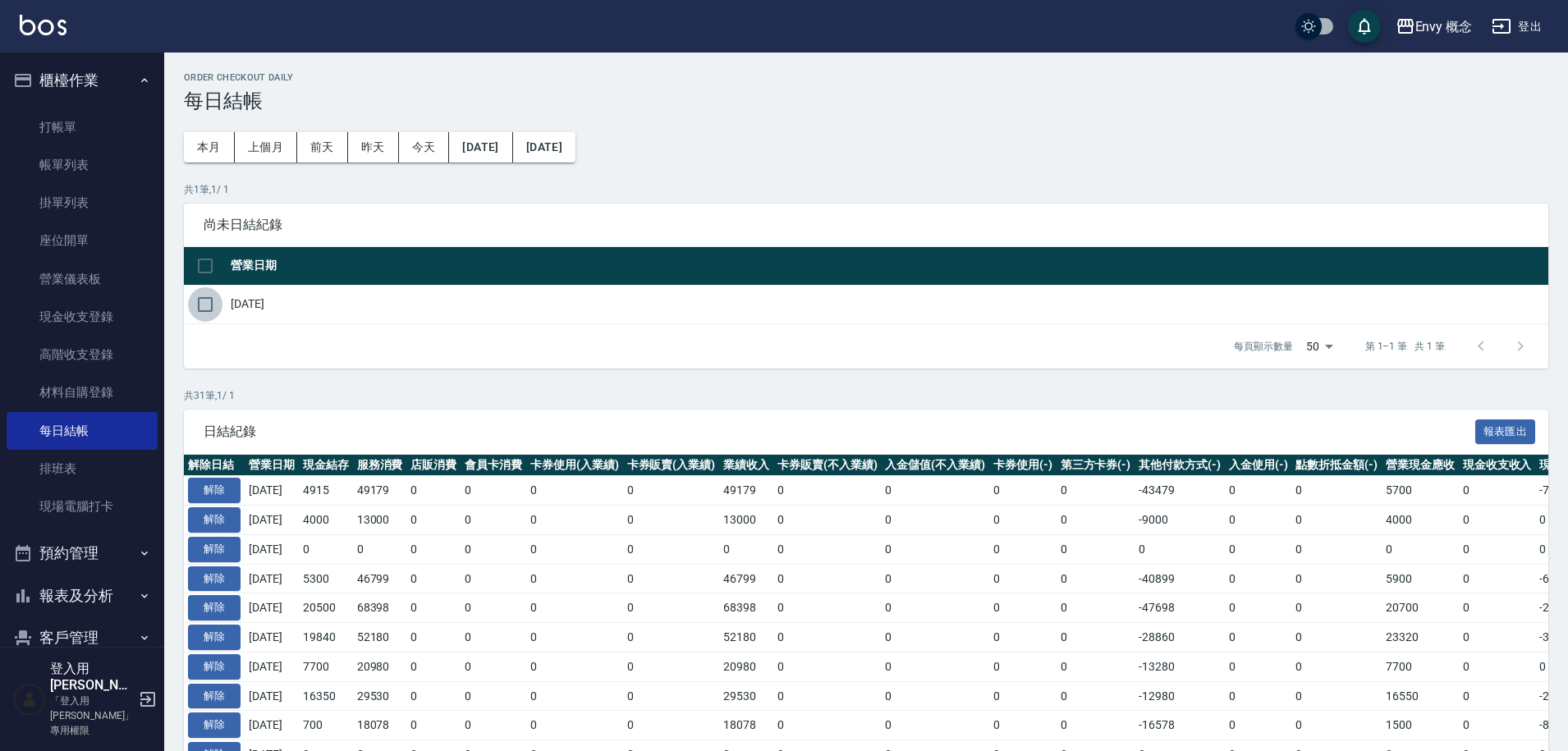
click at [212, 312] on input "checkbox" at bounding box center [205, 304] width 34 height 34
checkbox input "true"
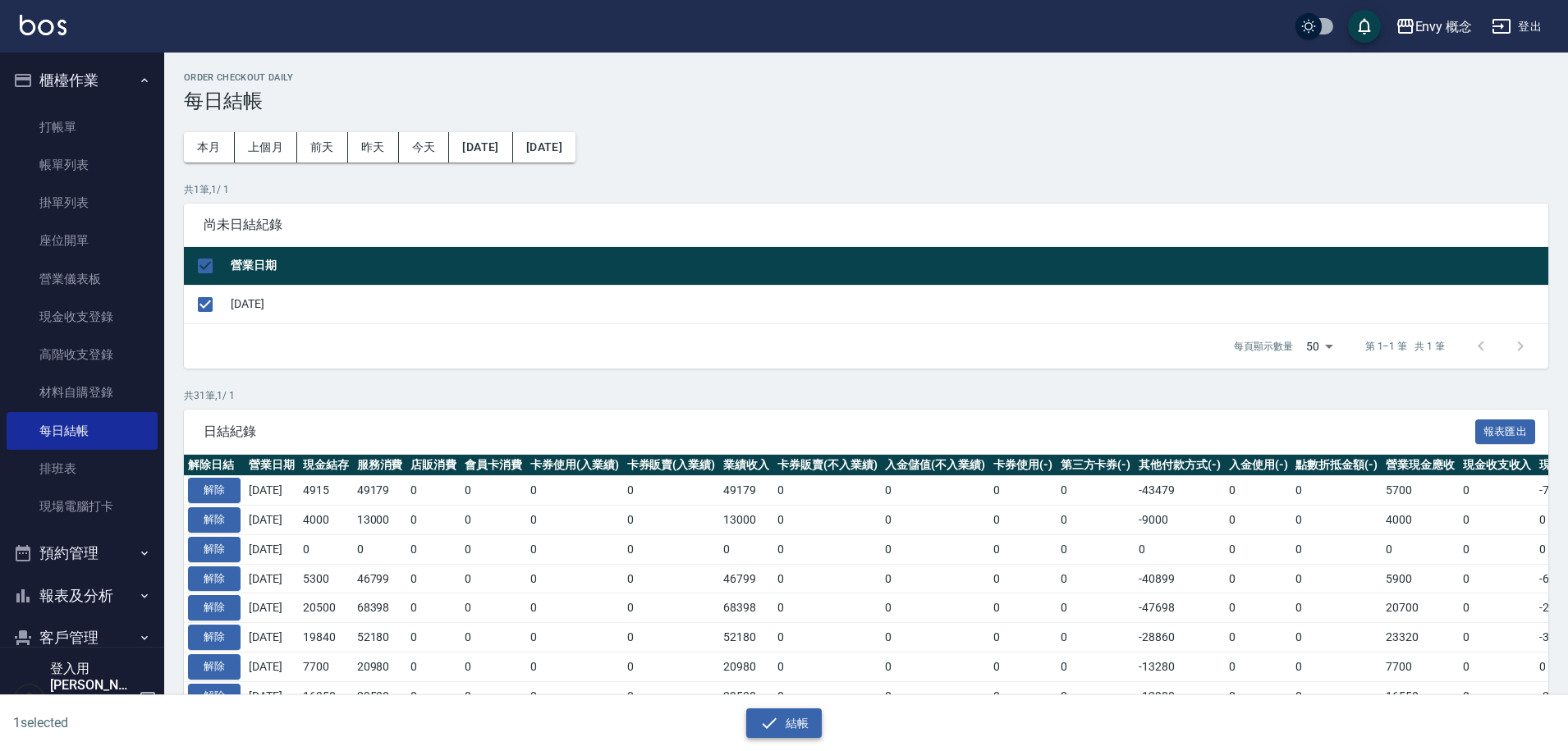
click at [785, 724] on button "結帳" at bounding box center [784, 724] width 77 height 30
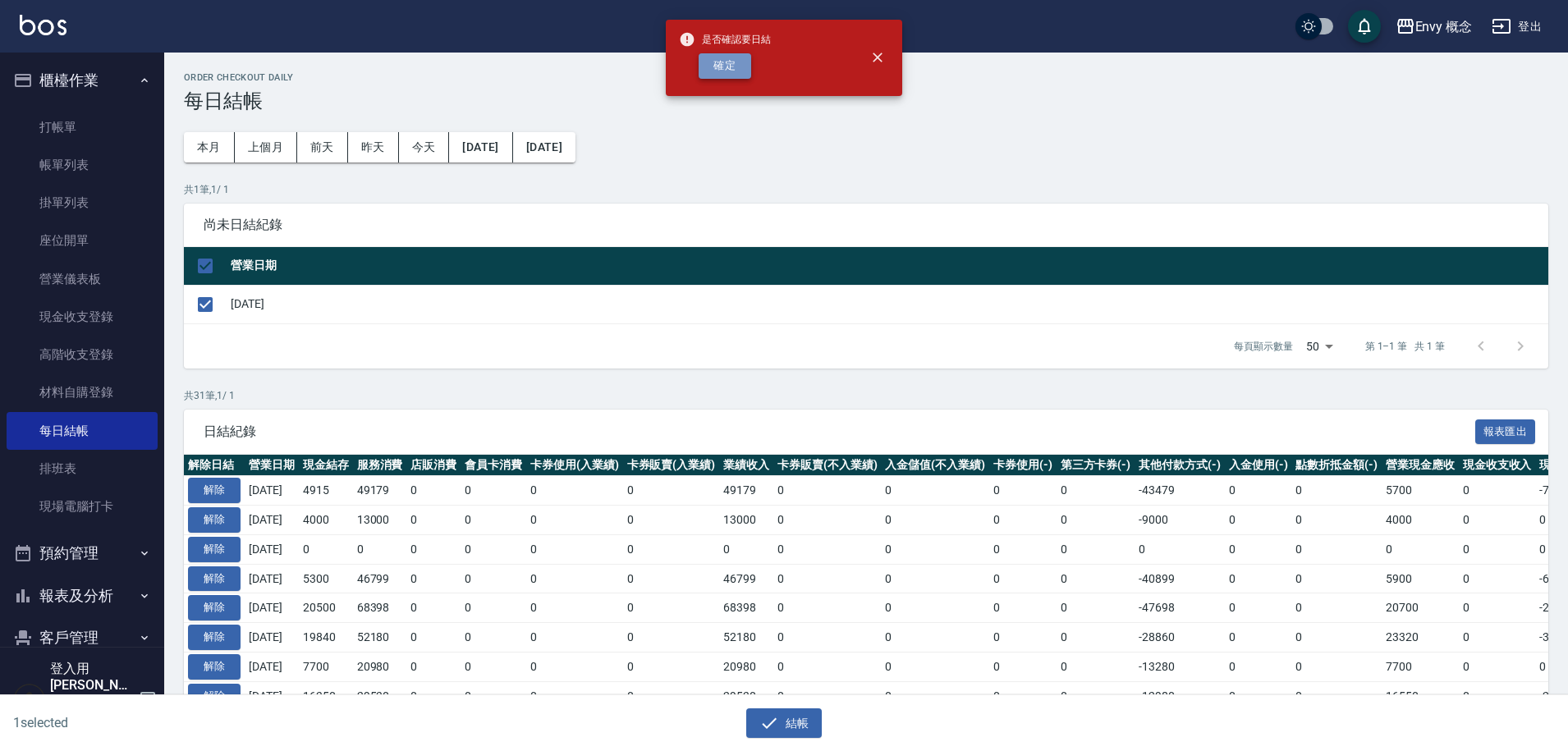
click at [739, 66] on button "確定" at bounding box center [724, 66] width 52 height 26
checkbox input "false"
